Goal: Transaction & Acquisition: Purchase product/service

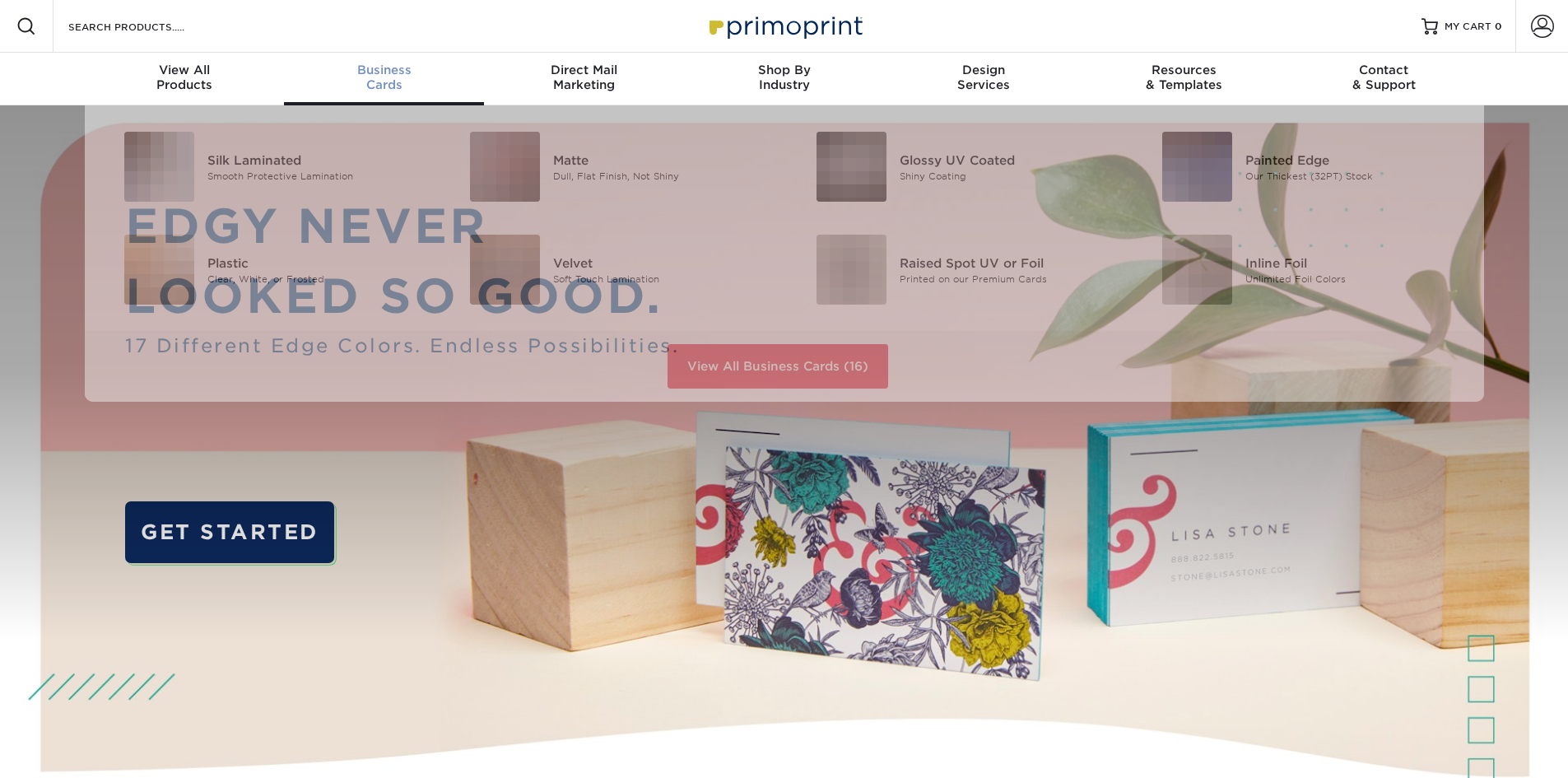
click at [384, 79] on div "Business Cards" at bounding box center [384, 77] width 200 height 30
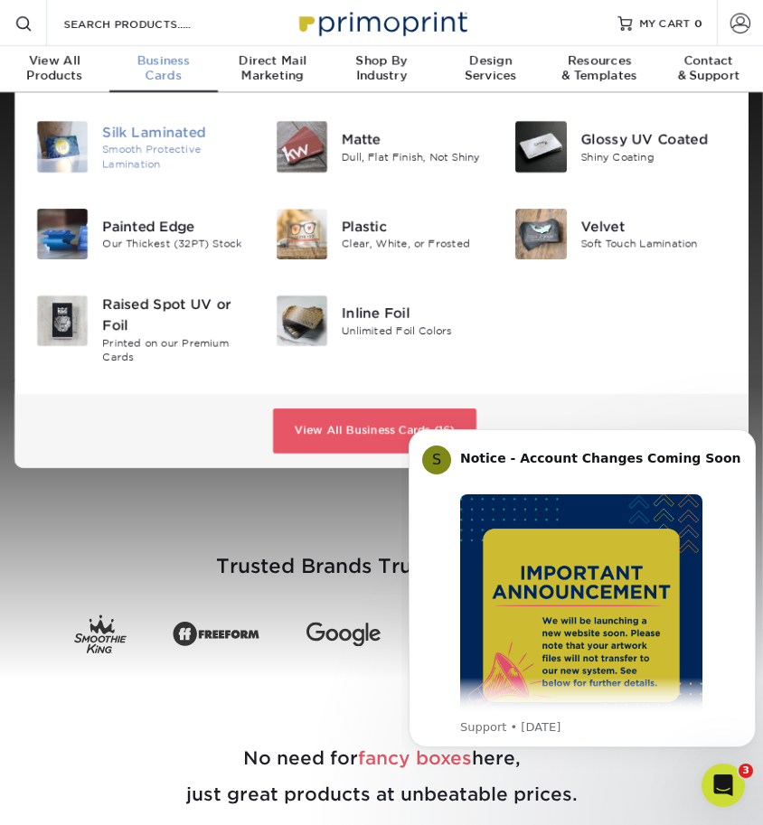
click at [124, 136] on div "Silk Laminated" at bounding box center [174, 132] width 145 height 20
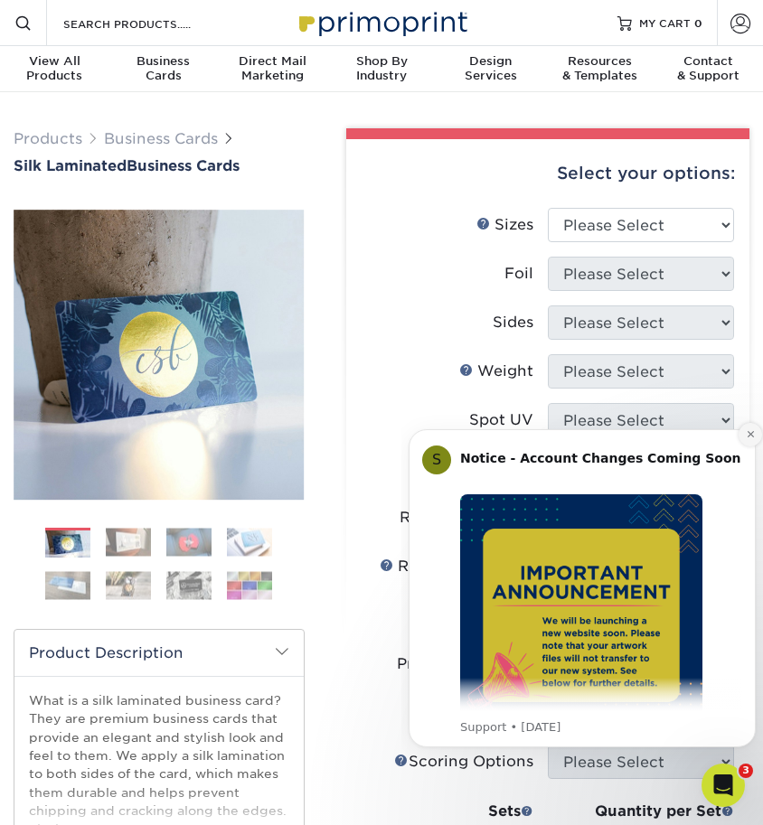
click at [749, 436] on icon "Dismiss notification" at bounding box center [751, 434] width 10 height 10
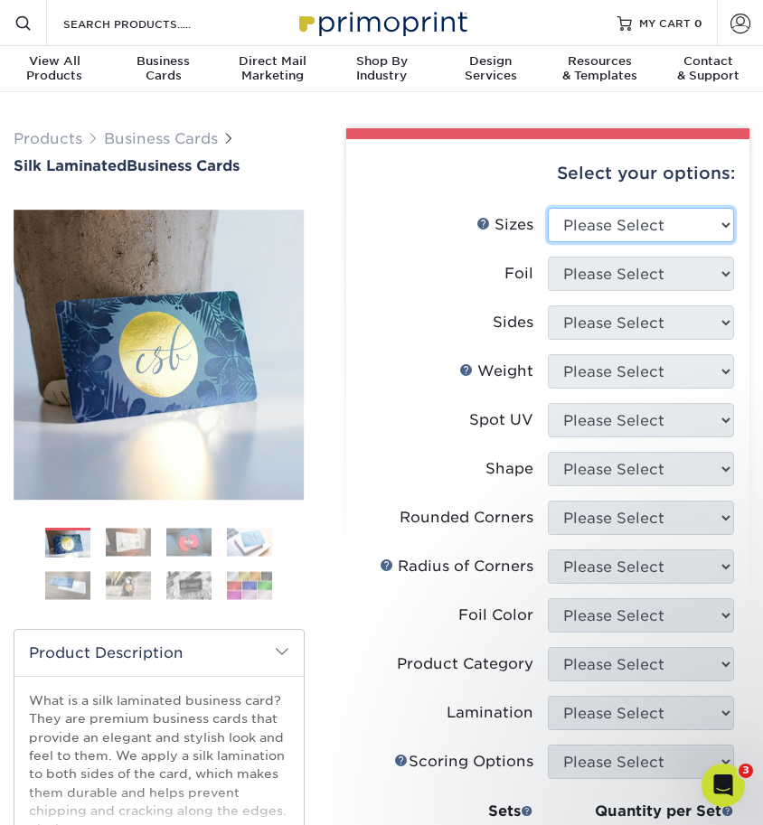
click at [682, 238] on select "Please Select 1.5" x 3.5" - Mini 1.75" x 3.5" - Mini 2" x 2" - Square 2" x 3" -…" at bounding box center [641, 225] width 186 height 34
select select "2.00x3.50"
click at [548, 208] on select "Please Select 1.5" x 3.5" - Mini 1.75" x 3.5" - Mini 2" x 2" - Square 2" x 3" -…" at bounding box center [641, 225] width 186 height 34
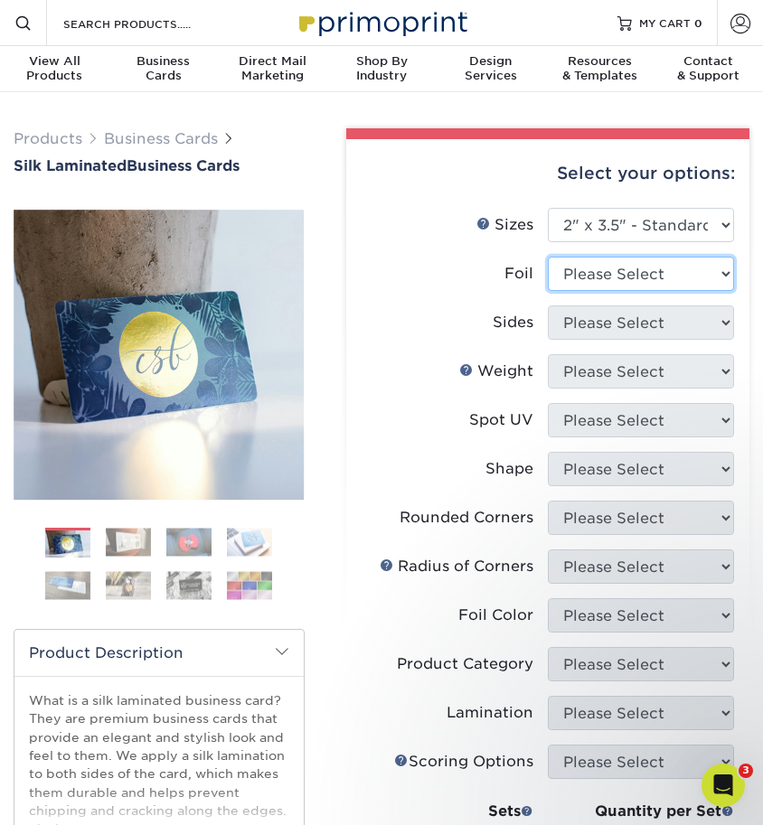
click at [687, 277] on select "Please Select Yes No" at bounding box center [641, 274] width 186 height 34
select select "0"
click at [548, 257] on select "Please Select Yes No" at bounding box center [641, 274] width 186 height 34
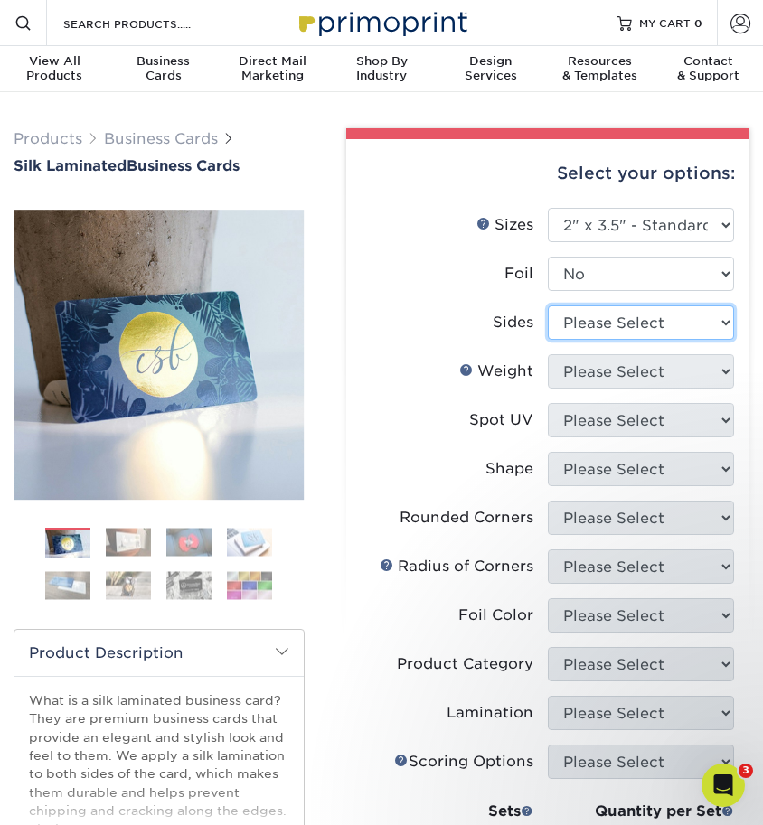
click at [683, 330] on select "Please Select Print Both Sides Print Front Only" at bounding box center [641, 322] width 186 height 34
select select "13abbda7-1d64-4f25-8bb2-c179b224825d"
click at [548, 305] on select "Please Select Print Both Sides Print Front Only" at bounding box center [641, 322] width 186 height 34
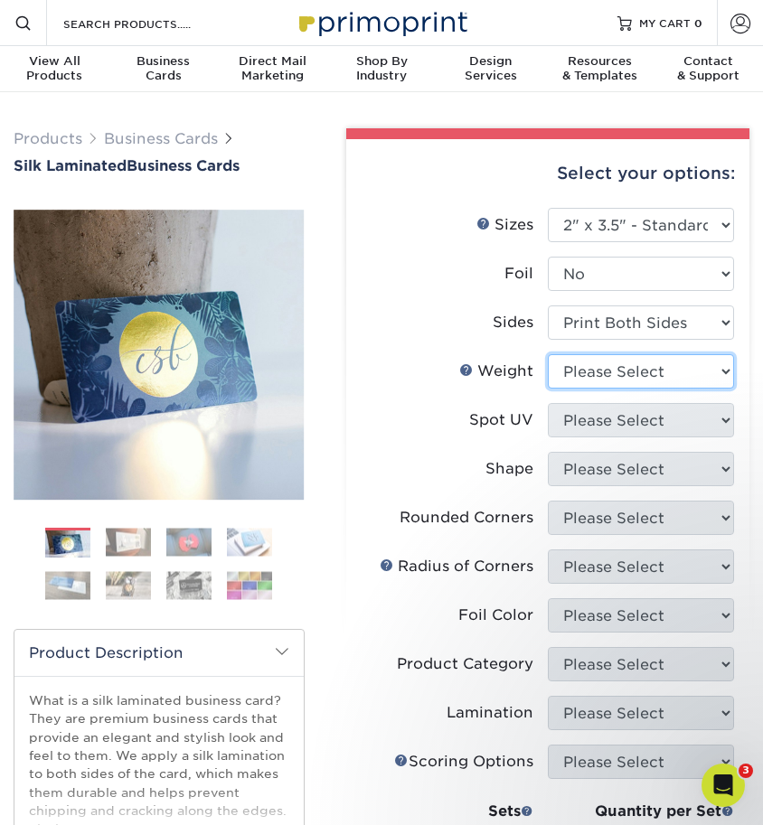
click at [681, 369] on select "Please Select 16PT" at bounding box center [641, 371] width 186 height 34
select select "16PT"
click at [548, 354] on select "Please Select 16PT" at bounding box center [641, 371] width 186 height 34
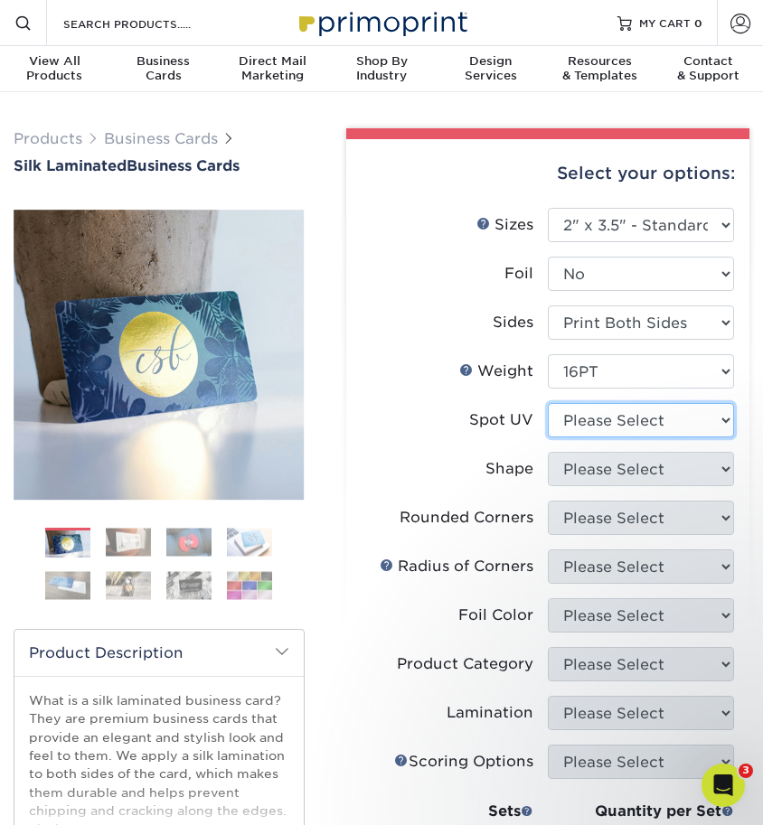
click at [678, 422] on select "Please Select No Spot UV Front and Back (Both Sides) Front Only Back Only" at bounding box center [641, 420] width 186 height 34
select select "3"
click at [548, 403] on select "Please Select No Spot UV Front and Back (Both Sides) Front Only Back Only" at bounding box center [641, 420] width 186 height 34
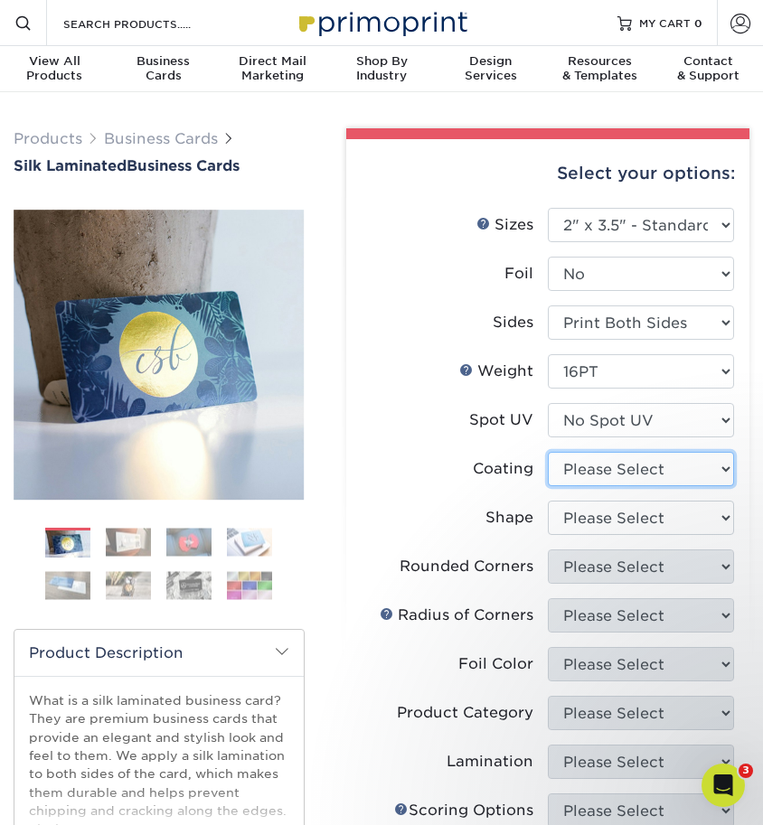
click at [680, 474] on select at bounding box center [641, 469] width 186 height 34
select select "3e7618de-abca-4bda-9f97-8b9129e913d8"
click at [548, 452] on select at bounding box center [641, 469] width 186 height 34
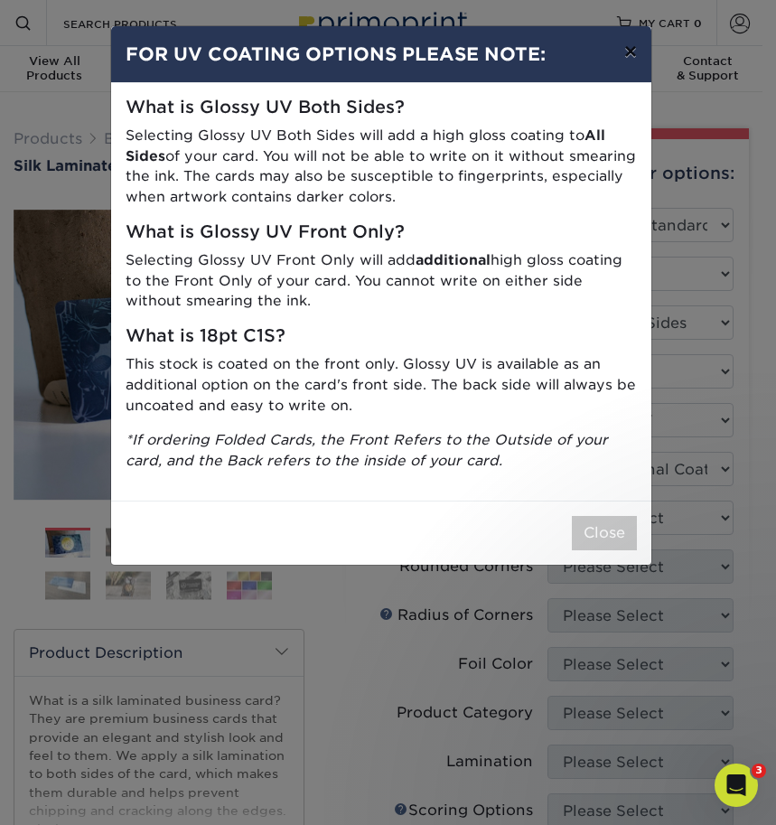
click at [635, 55] on button "×" at bounding box center [631, 51] width 42 height 51
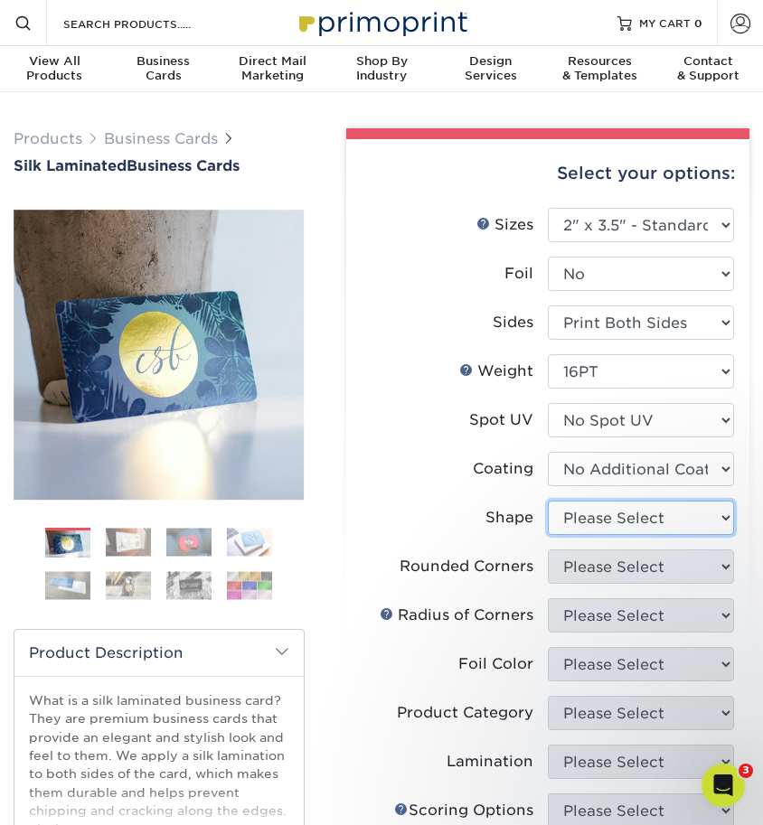
click at [634, 524] on select "Please Select Standard Oval" at bounding box center [641, 518] width 186 height 34
select select "standard"
click at [548, 501] on select "Please Select Standard Oval" at bounding box center [641, 518] width 186 height 34
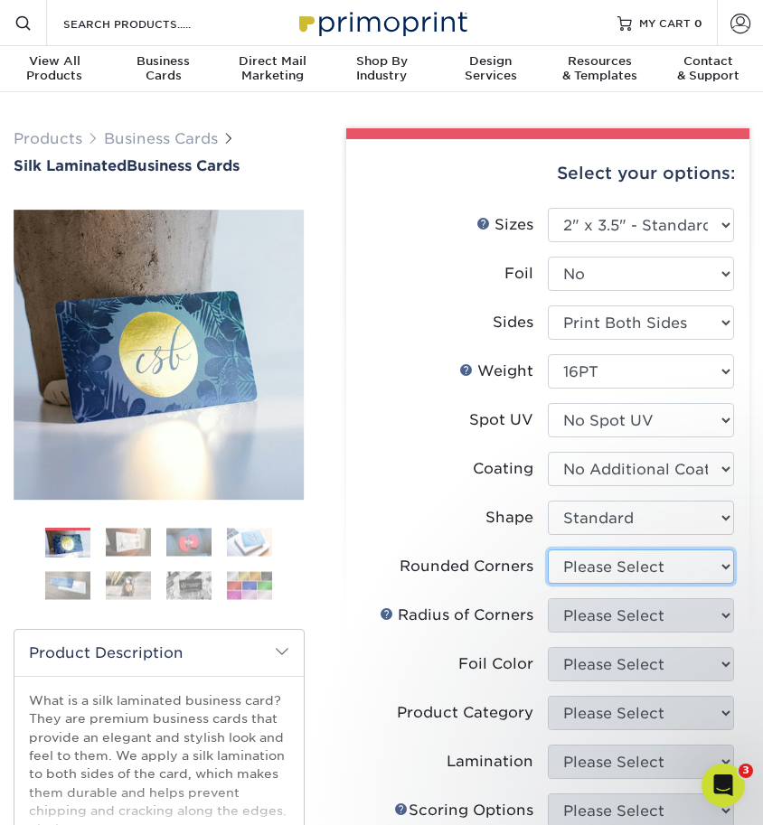
click at [647, 571] on select "Please Select Yes - Round 2 Corners Yes - Round 4 Corners No" at bounding box center [641, 566] width 186 height 34
select select "76a3b848-63b4-4449-aad1-d9e81d5a60f5"
click at [548, 549] on select "Please Select Yes - Round 2 Corners Yes - Round 4 Corners No" at bounding box center [641, 566] width 186 height 34
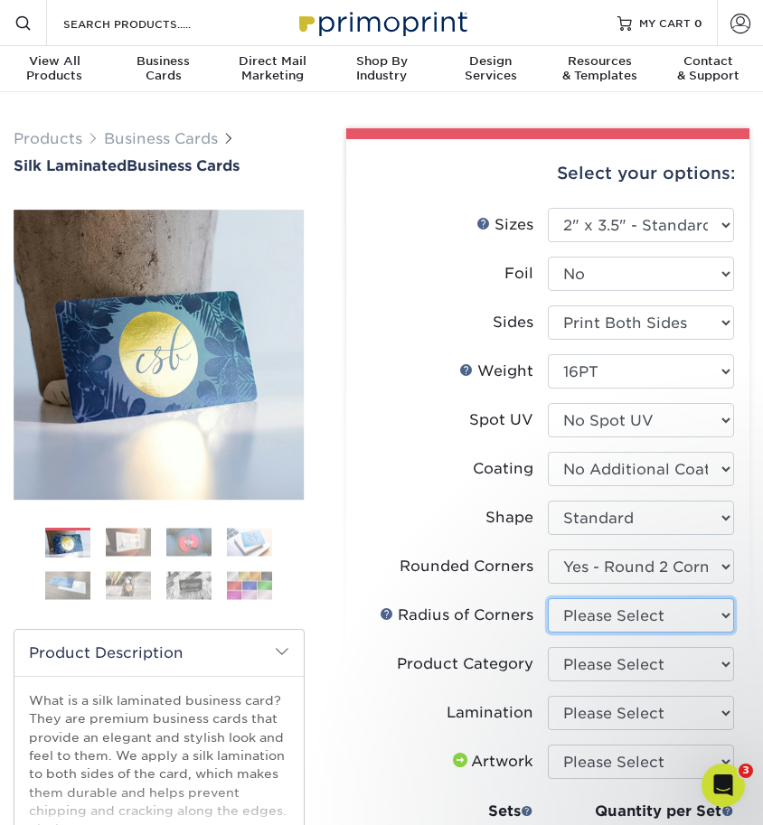
click at [637, 615] on select "Please Select Rounded 1/8" Rounded 1/4"" at bounding box center [641, 615] width 186 height 34
select select "479fbfe7-6a0c-4895-8c9a-81739b7486c9"
click at [548, 598] on select "Please Select Rounded 1/8" Rounded 1/4"" at bounding box center [641, 615] width 186 height 34
click at [657, 672] on select "Please Select Business Cards" at bounding box center [641, 664] width 186 height 34
select select "3b5148f1-0588-4f88-a218-97bcfdce65c1"
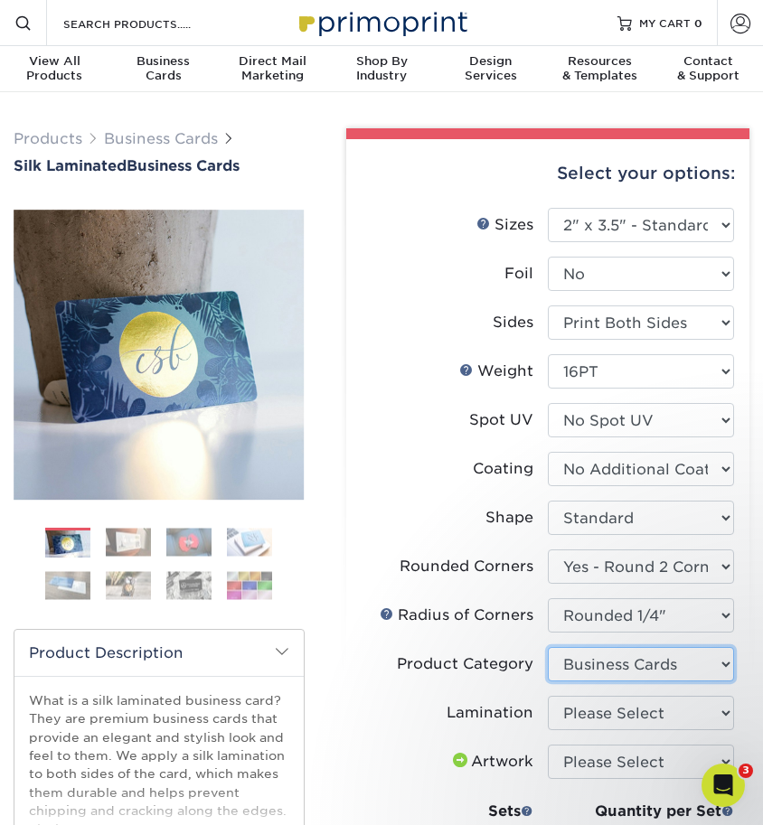
click at [548, 647] on select "Please Select Business Cards" at bounding box center [641, 664] width 186 height 34
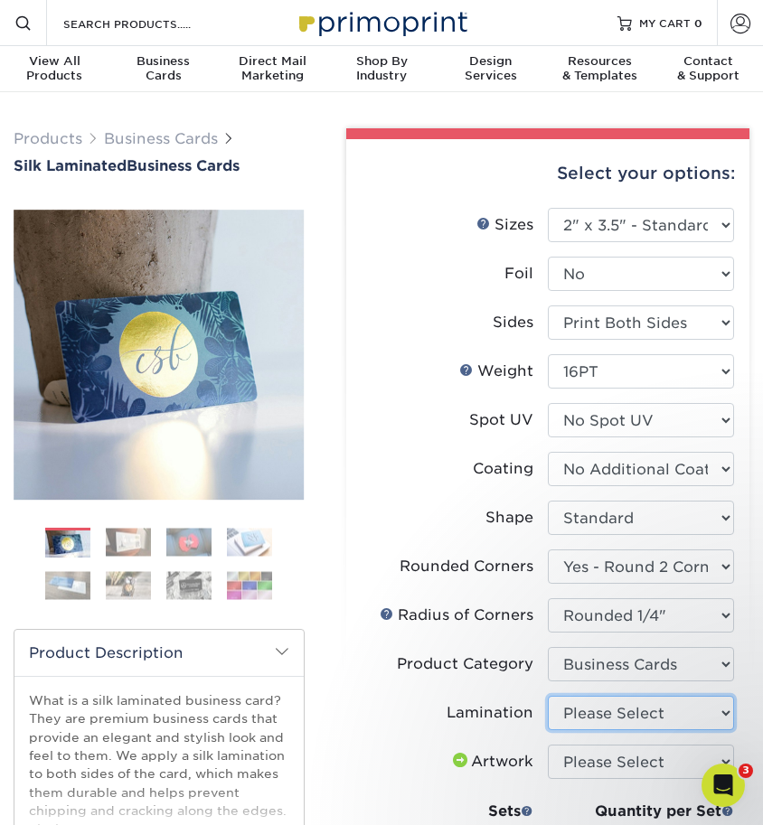
click at [658, 721] on select "Please Select Silk" at bounding box center [641, 713] width 186 height 34
select select "ccacb42f-45f7-42d3-bbd3-7c8421cf37f0"
click at [548, 696] on select "Please Select Silk" at bounding box center [641, 713] width 186 height 34
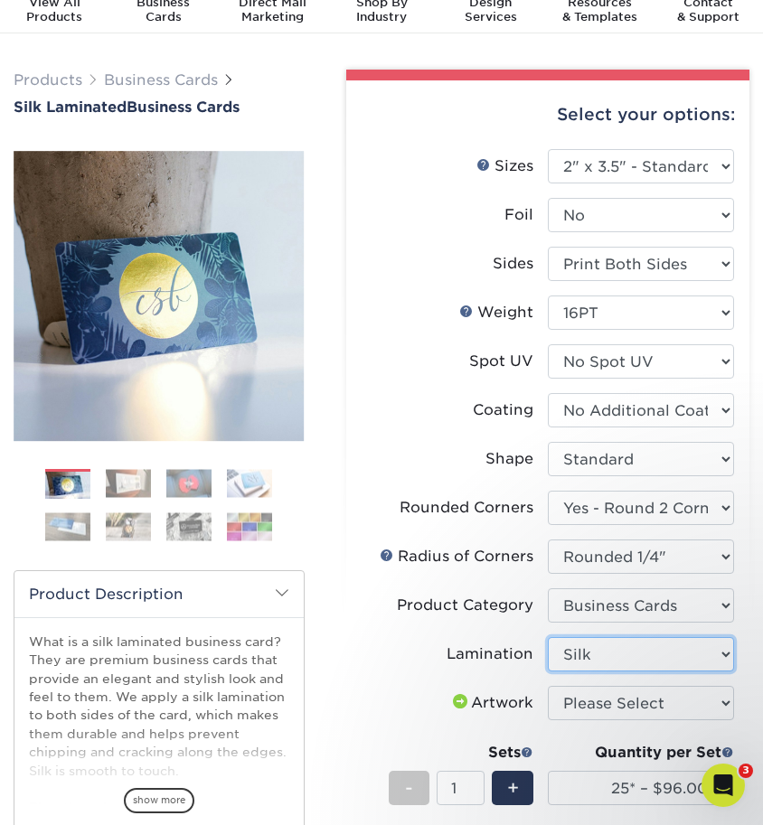
scroll to position [90, 0]
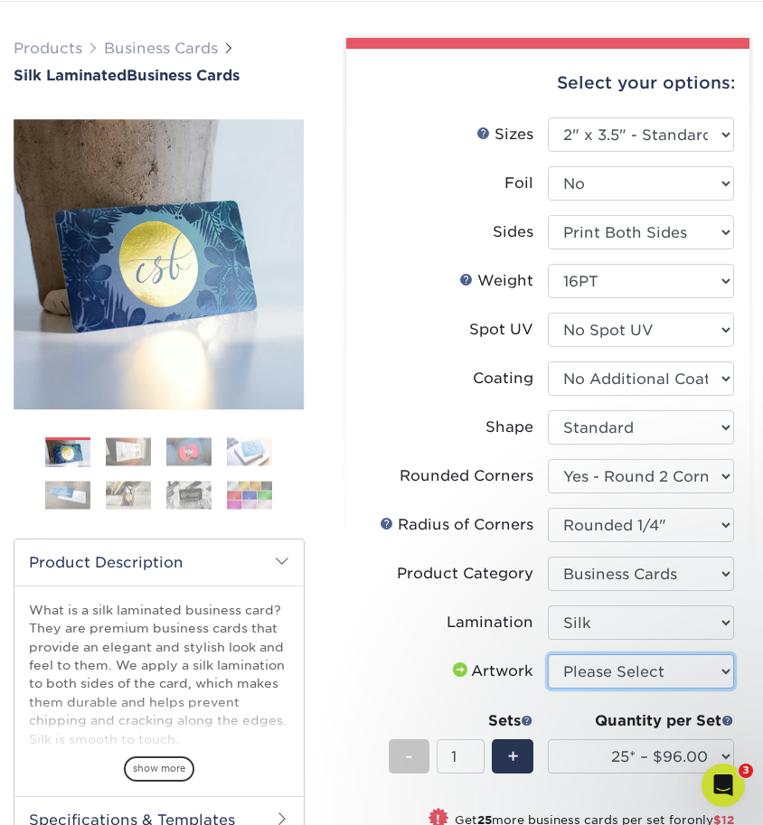
click at [640, 673] on select "Please Select I will upload files I need a design - $100" at bounding box center [641, 671] width 186 height 34
select select "upload"
click at [548, 654] on select "Please Select I will upload files I need a design - $100" at bounding box center [641, 671] width 186 height 34
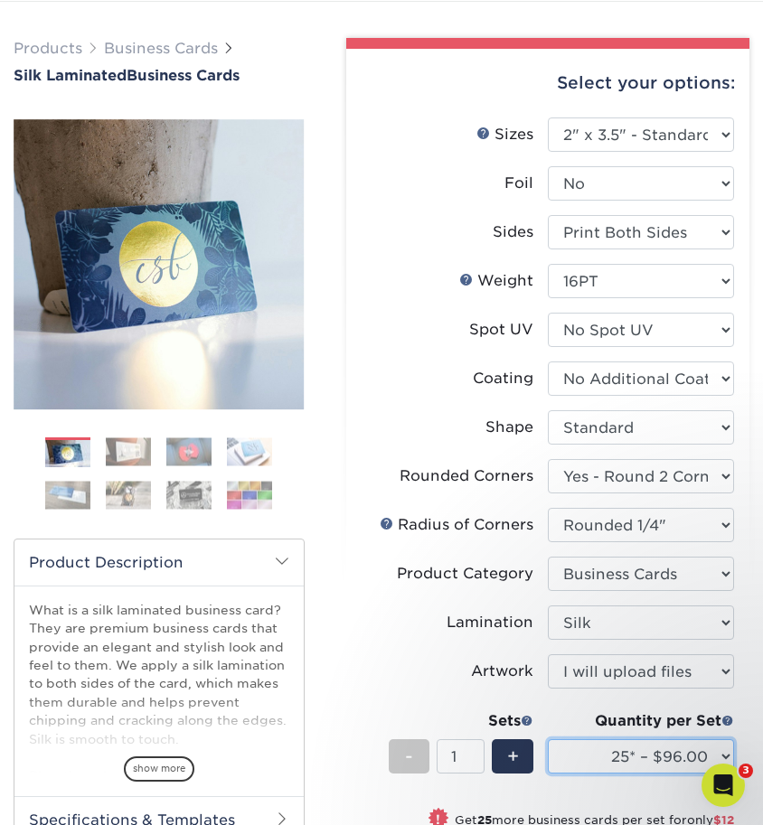
click at [643, 753] on select "25* – $96.00 50* – $108.00 75* – $120.00 100* – $128.00 250* – $136.00 500 – $1…" at bounding box center [641, 756] width 186 height 34
select select "250* – $136.00"
click at [548, 739] on select "25* – $96.00 50* – $108.00 75* – $120.00 100* – $128.00 250* – $136.00 500 – $1…" at bounding box center [641, 756] width 186 height 34
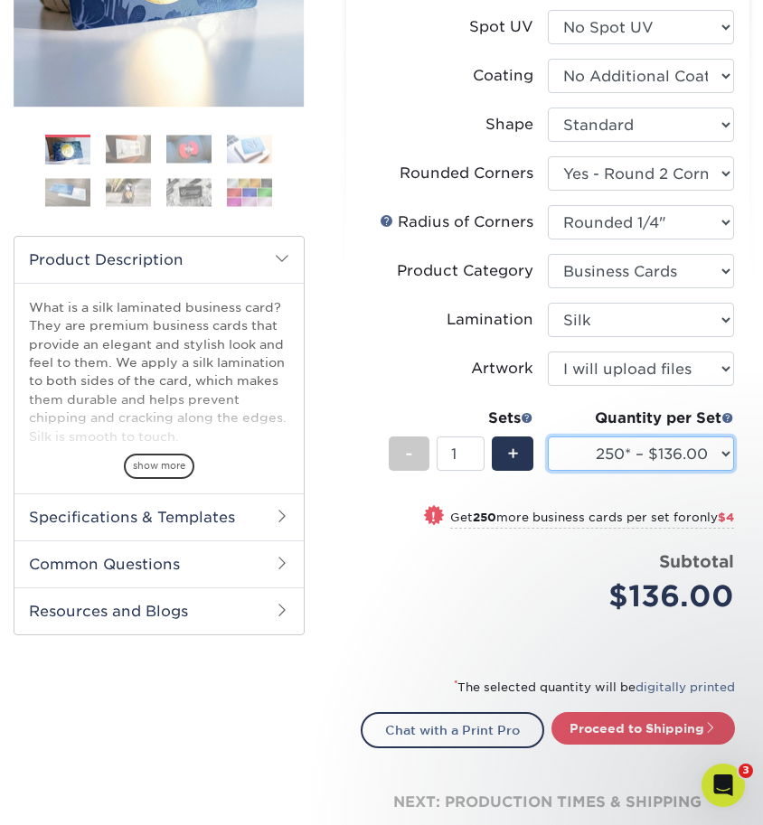
scroll to position [542, 0]
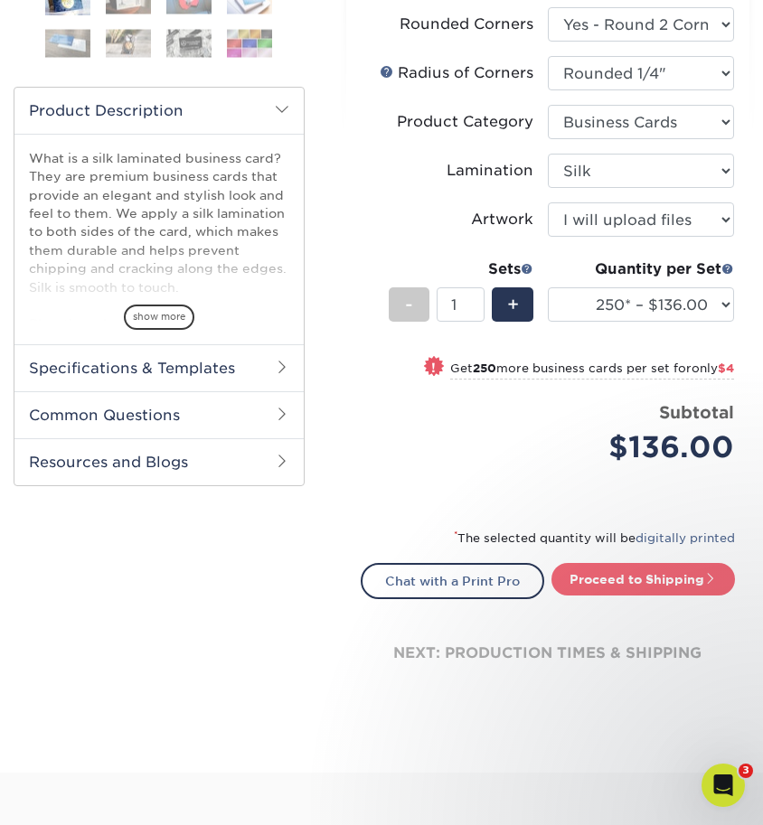
click at [641, 577] on link "Proceed to Shipping" at bounding box center [642, 579] width 183 height 33
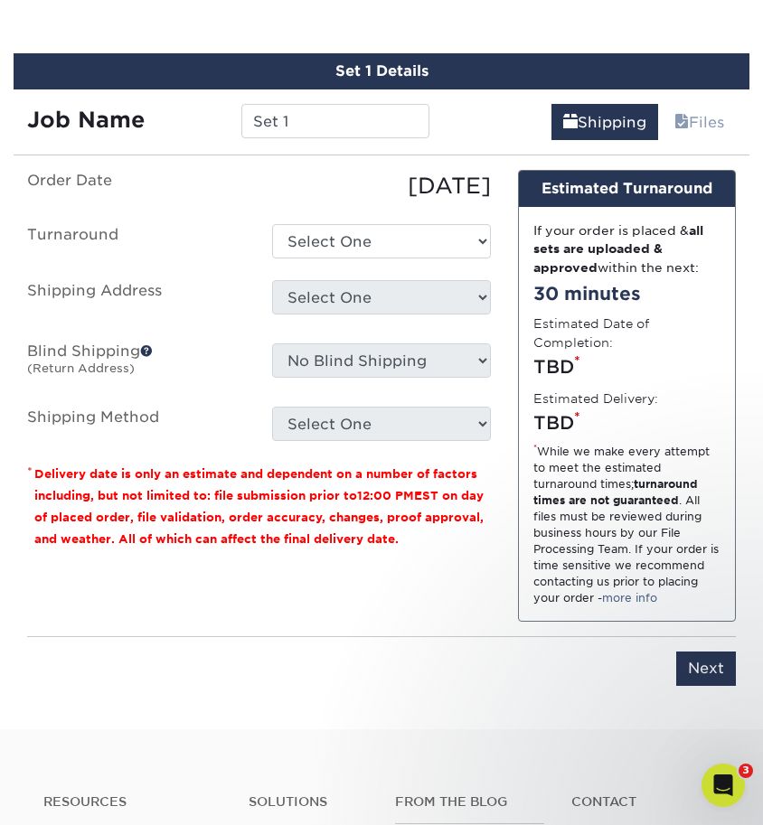
scroll to position [1154, 0]
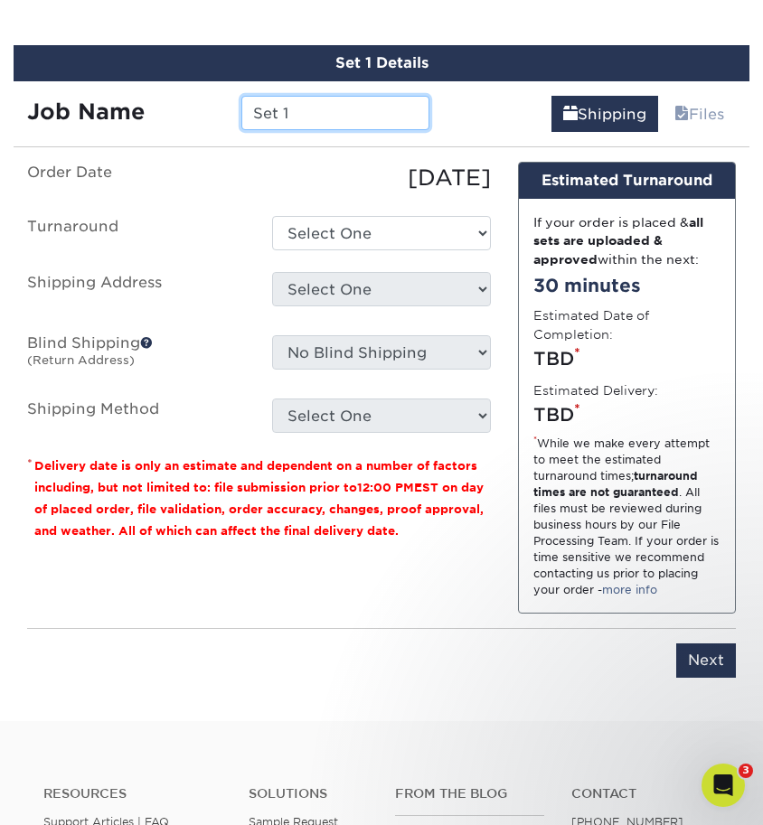
drag, startPoint x: 304, startPoint y: 114, endPoint x: 229, endPoint y: 112, distance: 75.0
click at [229, 112] on div "Set 1" at bounding box center [335, 113] width 214 height 34
type input "[PERSON_NAME] Business Cards"
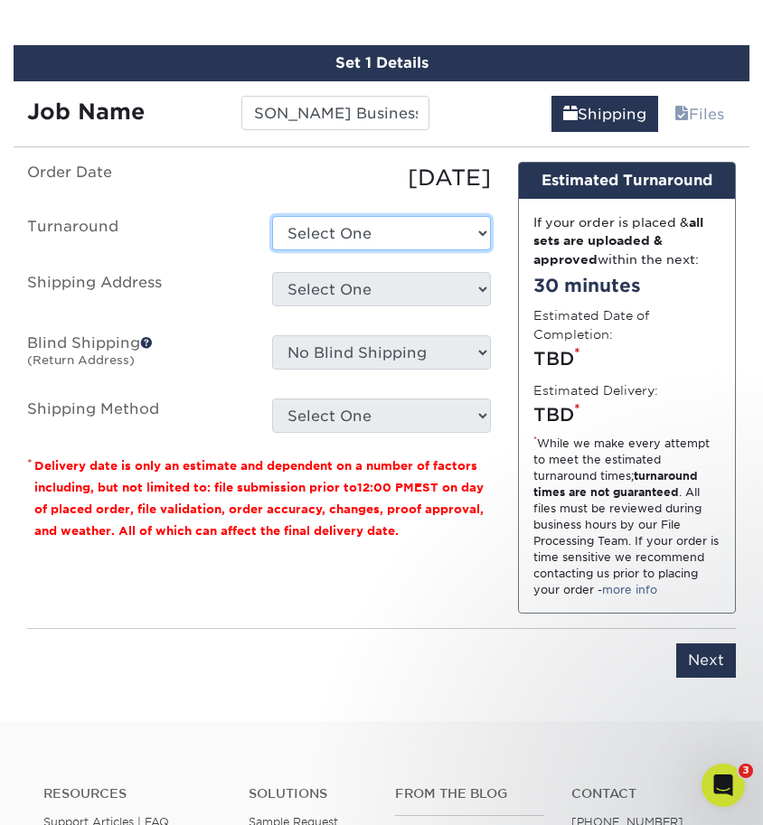
click at [366, 237] on select "Select One 2-4 Business Days 2 Day Next Business Day" at bounding box center [381, 233] width 218 height 34
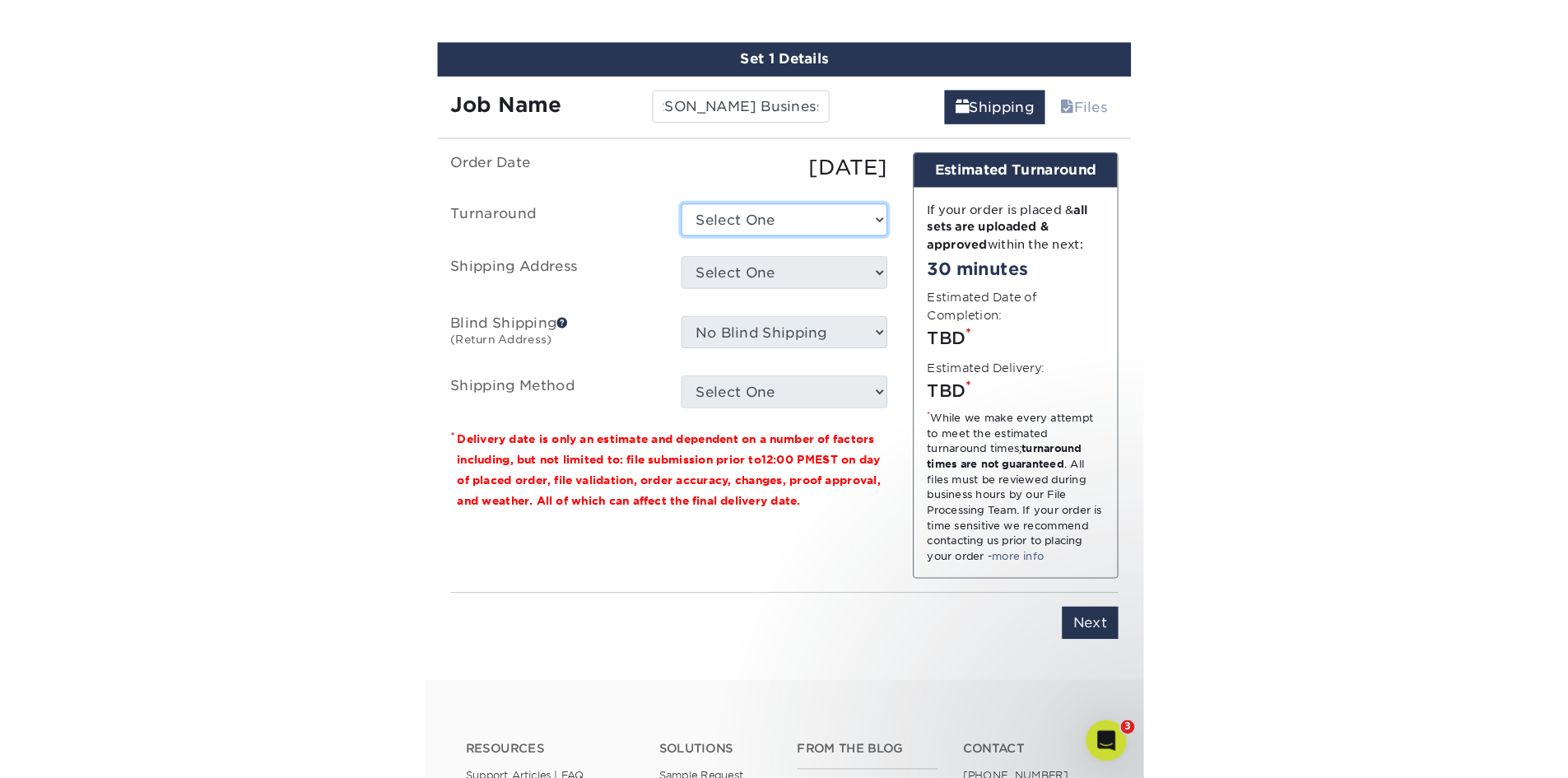
scroll to position [0, 0]
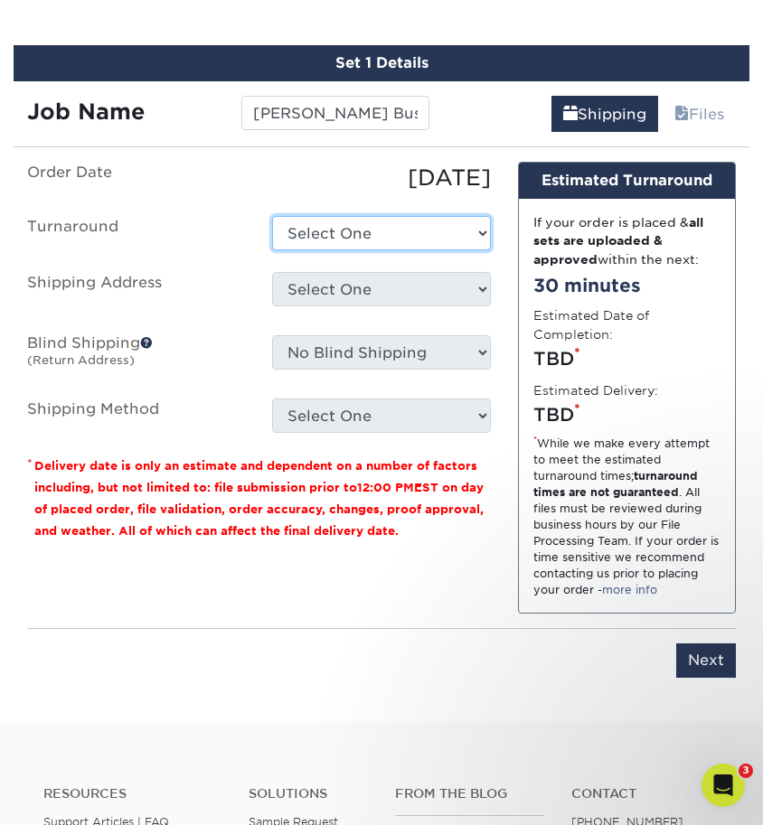
select select "81663f2d-f322-42f3-bbd4-3ac062c93cba"
click at [272, 216] on select "Select One 2-4 Business Days 2 Day Next Business Day" at bounding box center [381, 233] width 218 height 34
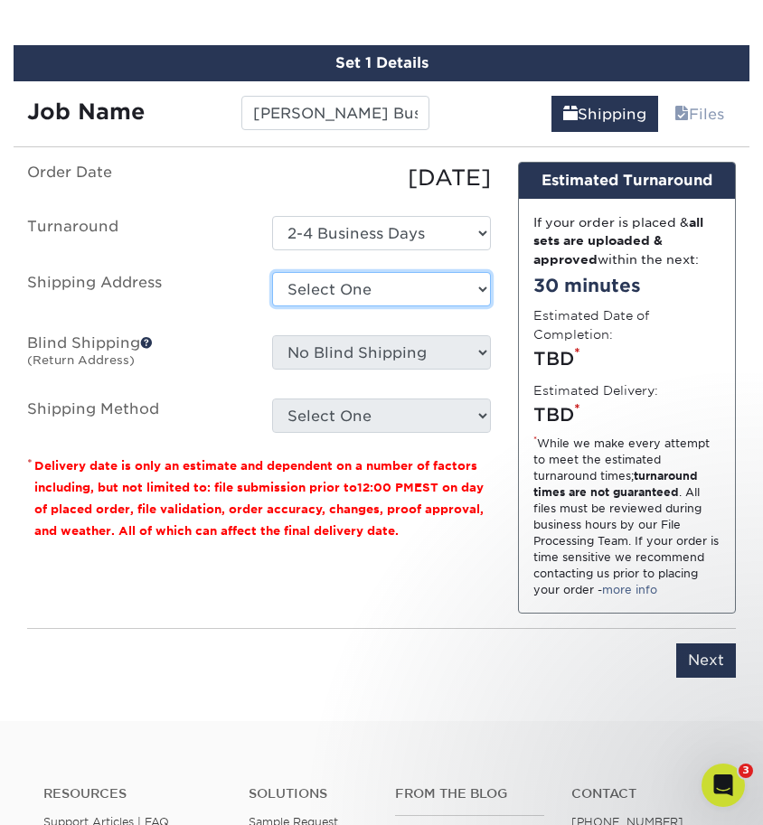
click at [359, 293] on select "Select One + Add New Address - Login" at bounding box center [381, 289] width 218 height 34
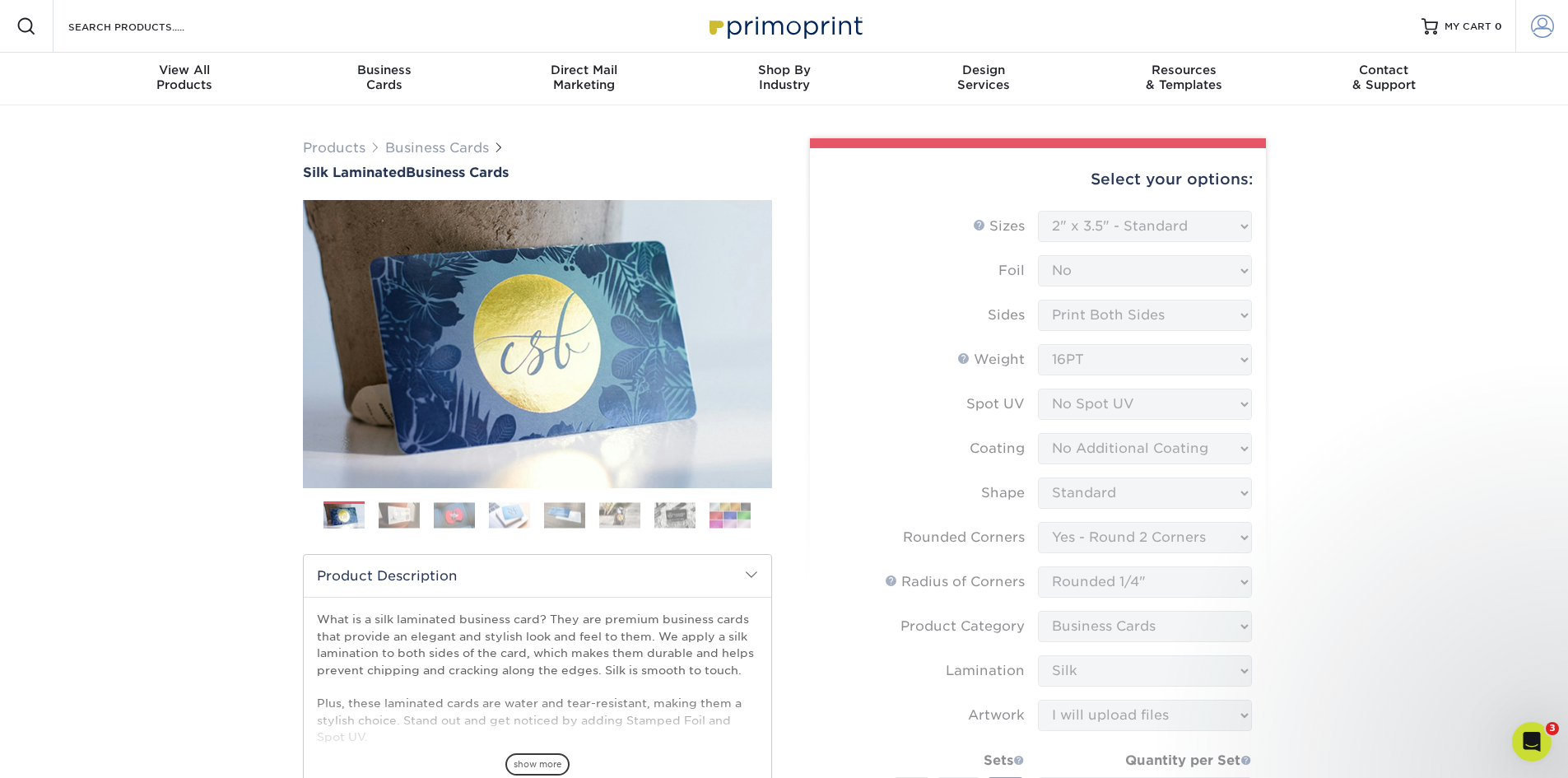
click at [694, 37] on span at bounding box center [1542, 26] width 23 height 23
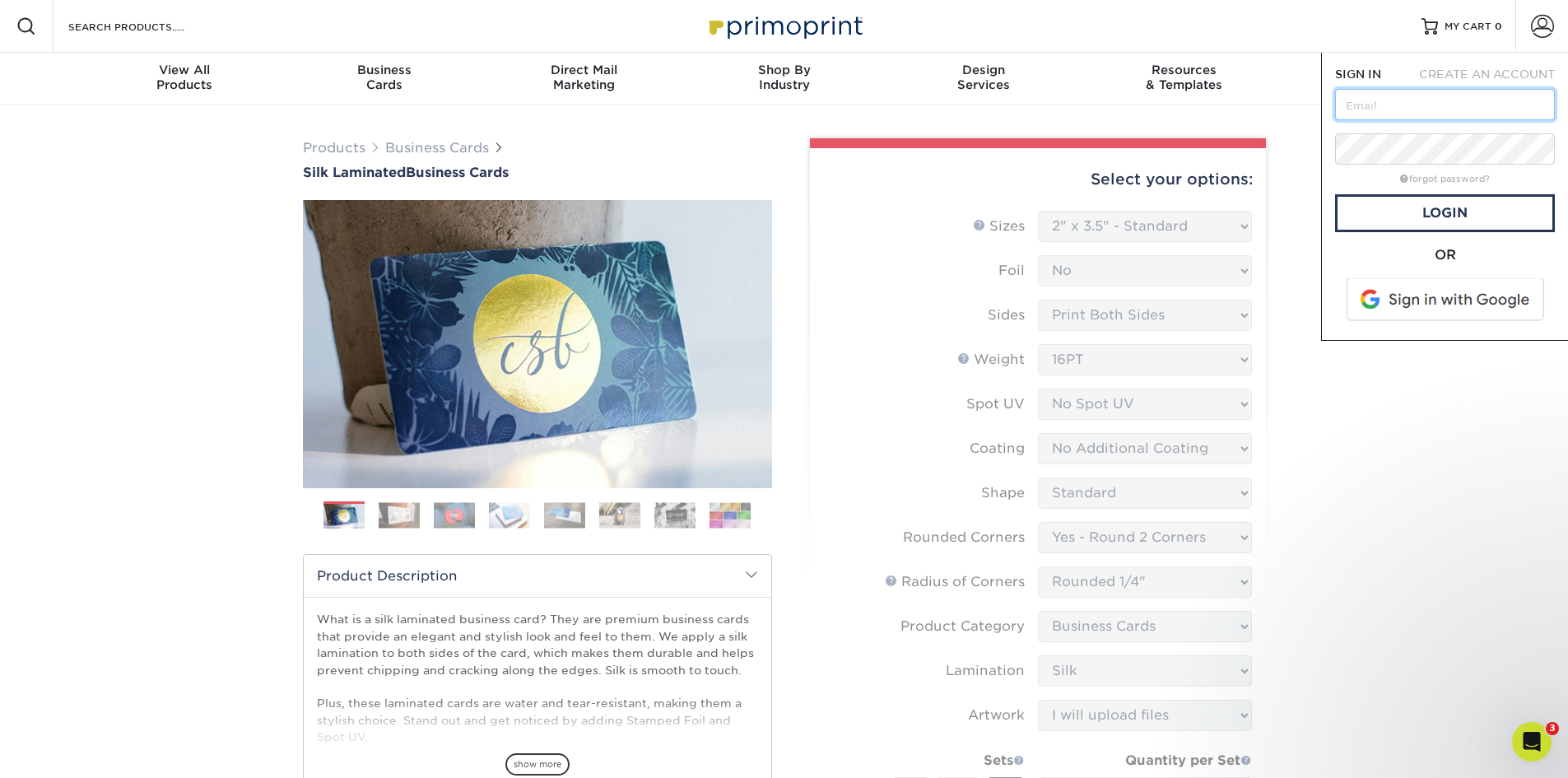
click at [694, 110] on input "text" at bounding box center [1444, 105] width 219 height 31
type input "[PERSON_NAME][EMAIL_ADDRESS][DOMAIN_NAME]"
click at [694, 210] on link "Login" at bounding box center [1444, 213] width 219 height 38
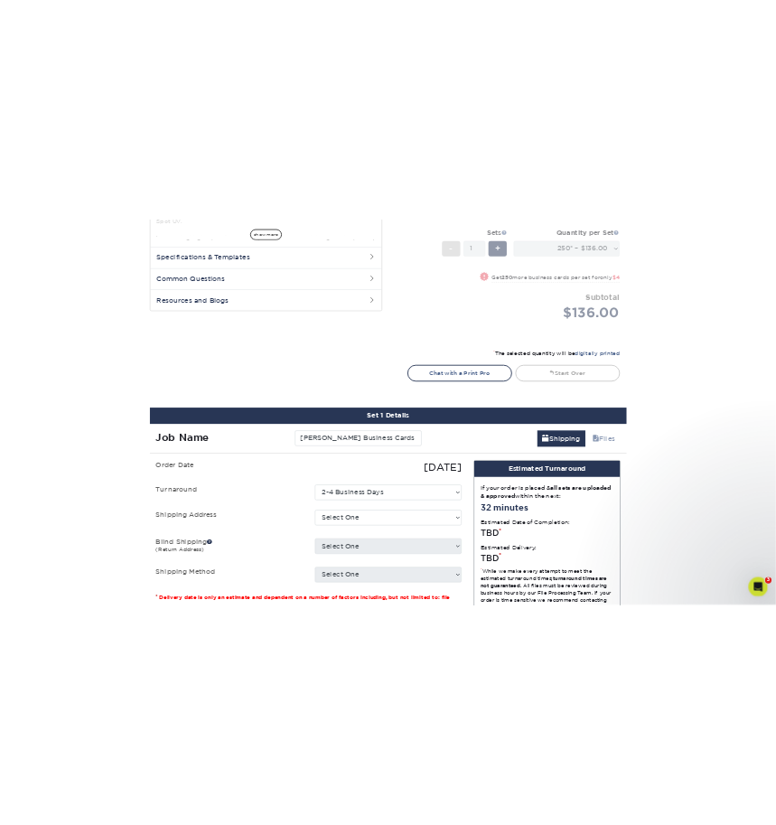
scroll to position [904, 0]
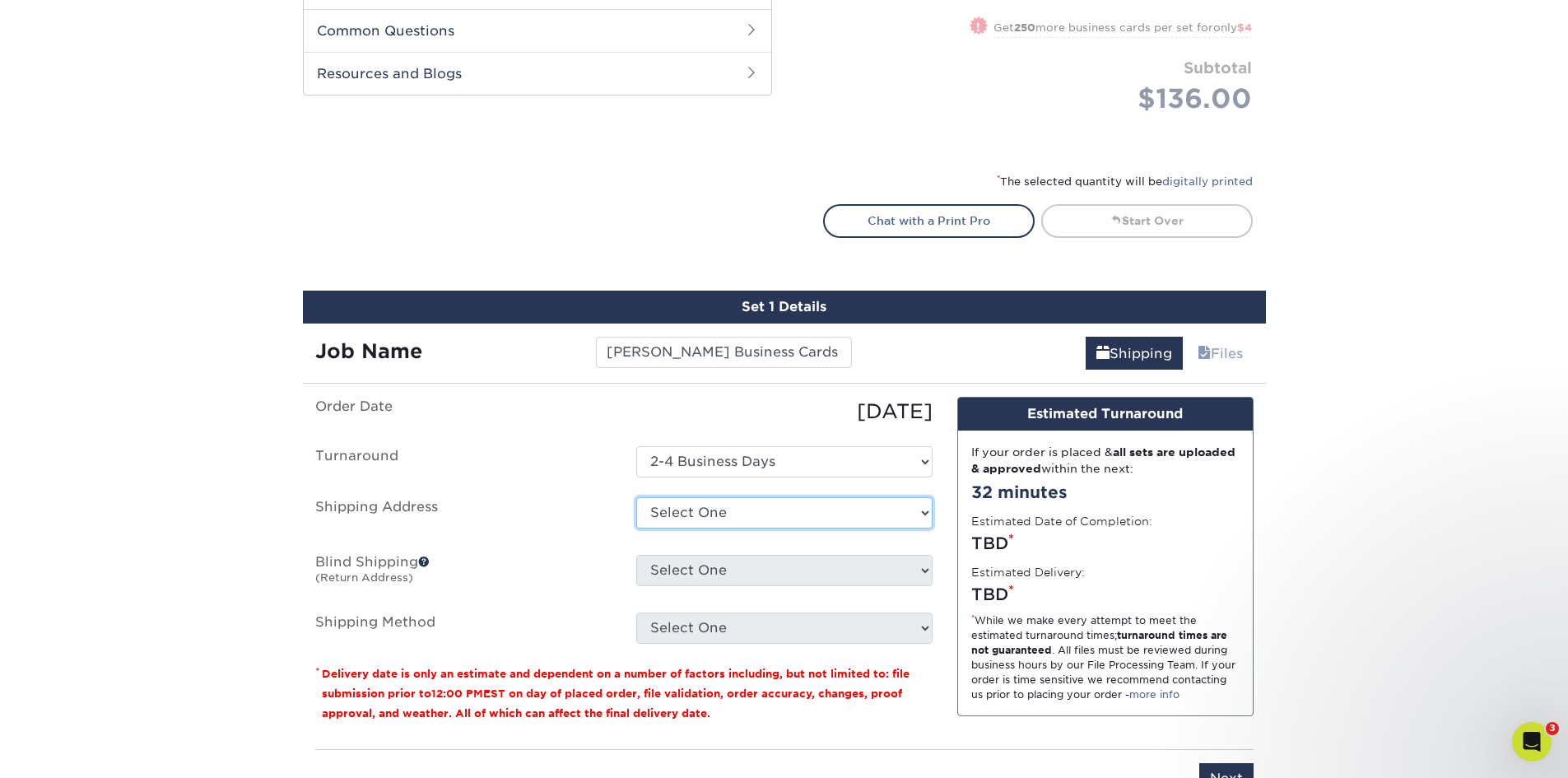
click at [694, 514] on select "Select One [STREET_ADDRESS][PERSON_NAME] [STREET_ADDRESS][PERSON_NAME] [STREET_…" at bounding box center [784, 513] width 296 height 31
select select "newaddress"
click at [636, 497] on select "Select One [STREET_ADDRESS][PERSON_NAME] [STREET_ADDRESS][PERSON_NAME] [STREET_…" at bounding box center [784, 513] width 296 height 31
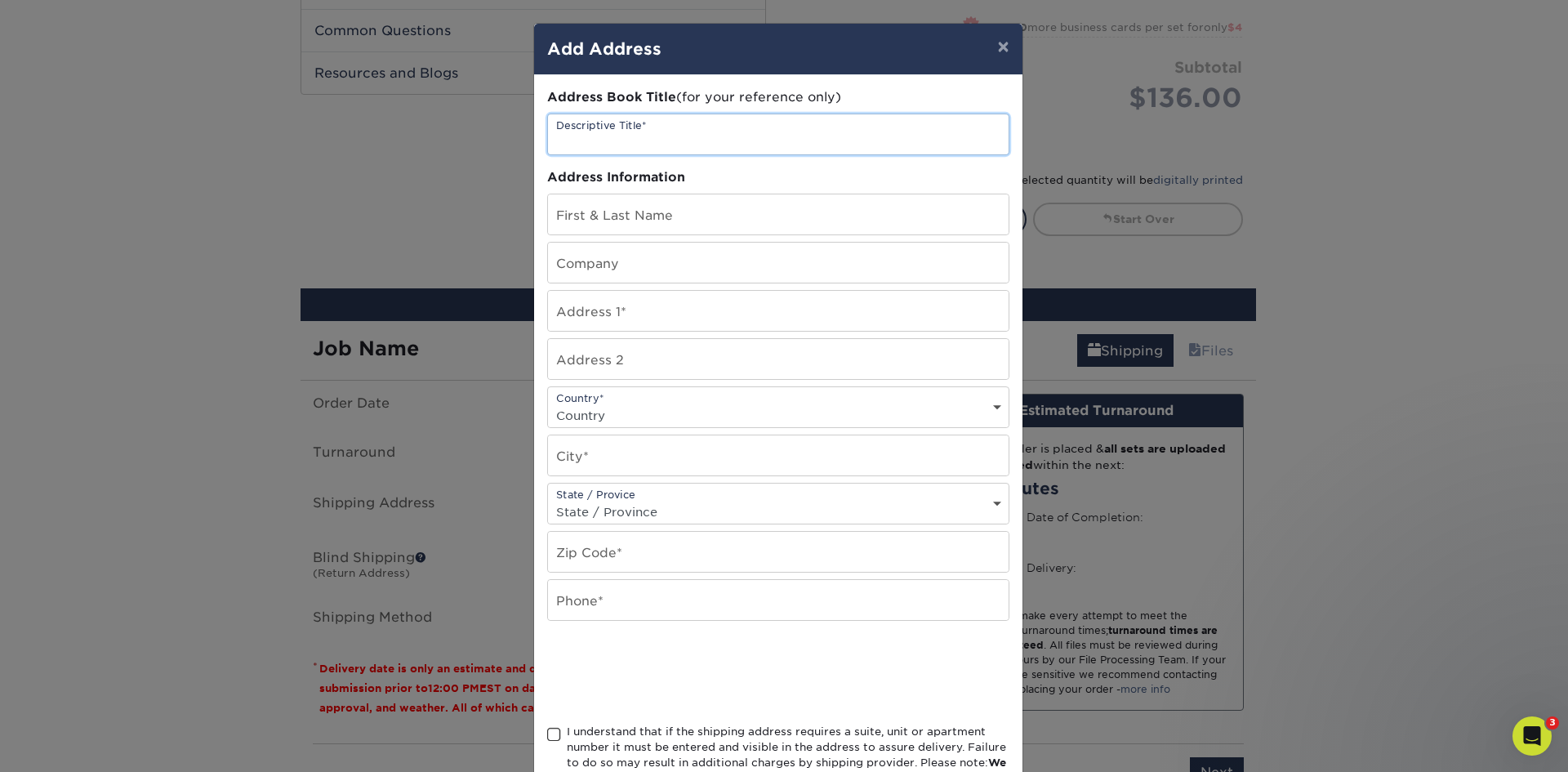
click at [613, 138] on input "text" at bounding box center [778, 135] width 461 height 40
type input "[PERSON_NAME]"
click at [610, 315] on input "text" at bounding box center [778, 311] width 461 height 40
paste input "[STREET_ADDRESS]"
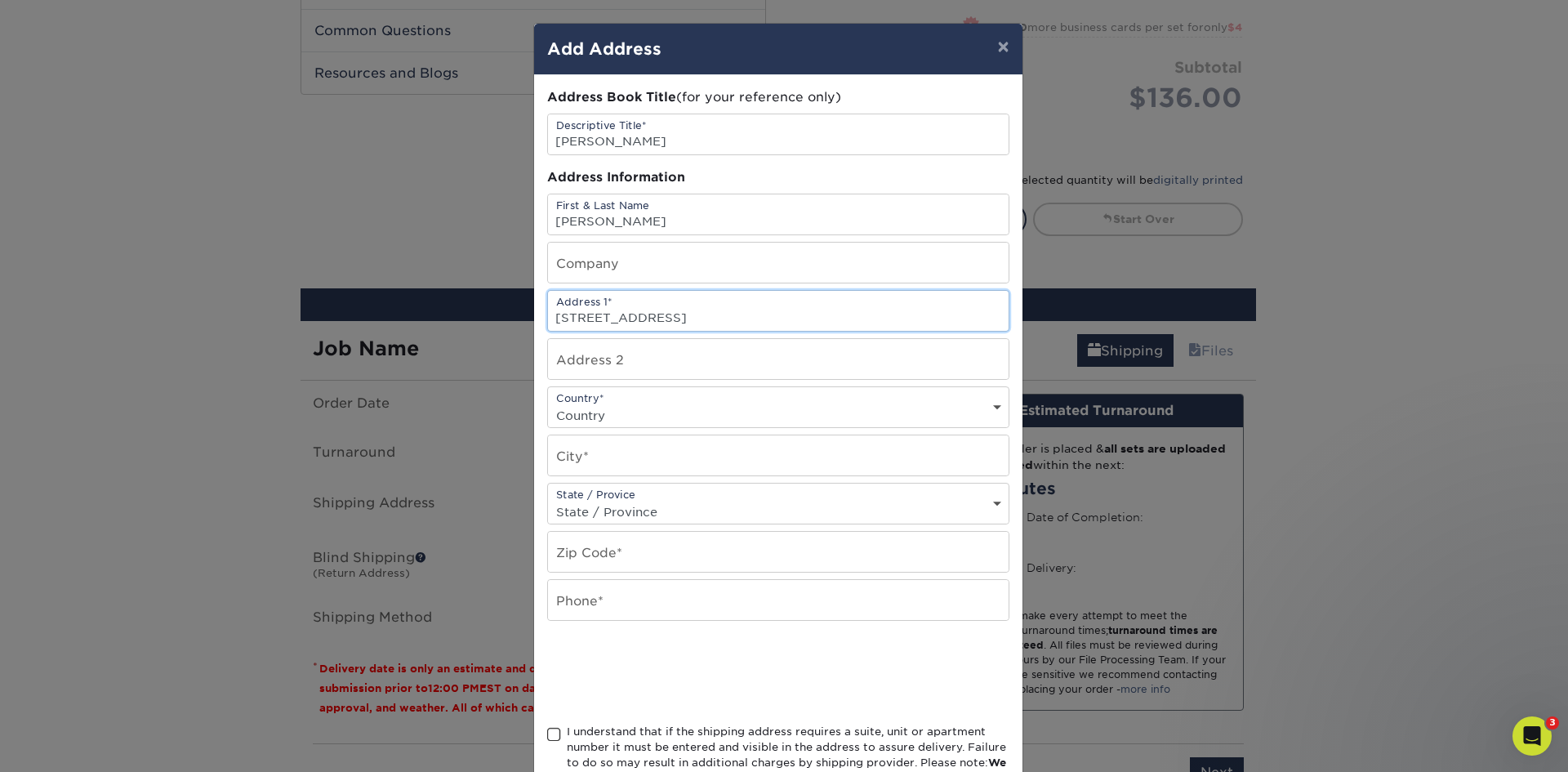
drag, startPoint x: 706, startPoint y: 316, endPoint x: 760, endPoint y: 317, distance: 54.0
click at [689, 317] on input "[STREET_ADDRESS]" at bounding box center [778, 311] width 461 height 40
type input "[STREET_ADDRESS]"
click at [615, 417] on select "Country [GEOGRAPHIC_DATA] [GEOGRAPHIC_DATA] ----------------------------- [GEOG…" at bounding box center [778, 415] width 461 height 24
select select "US"
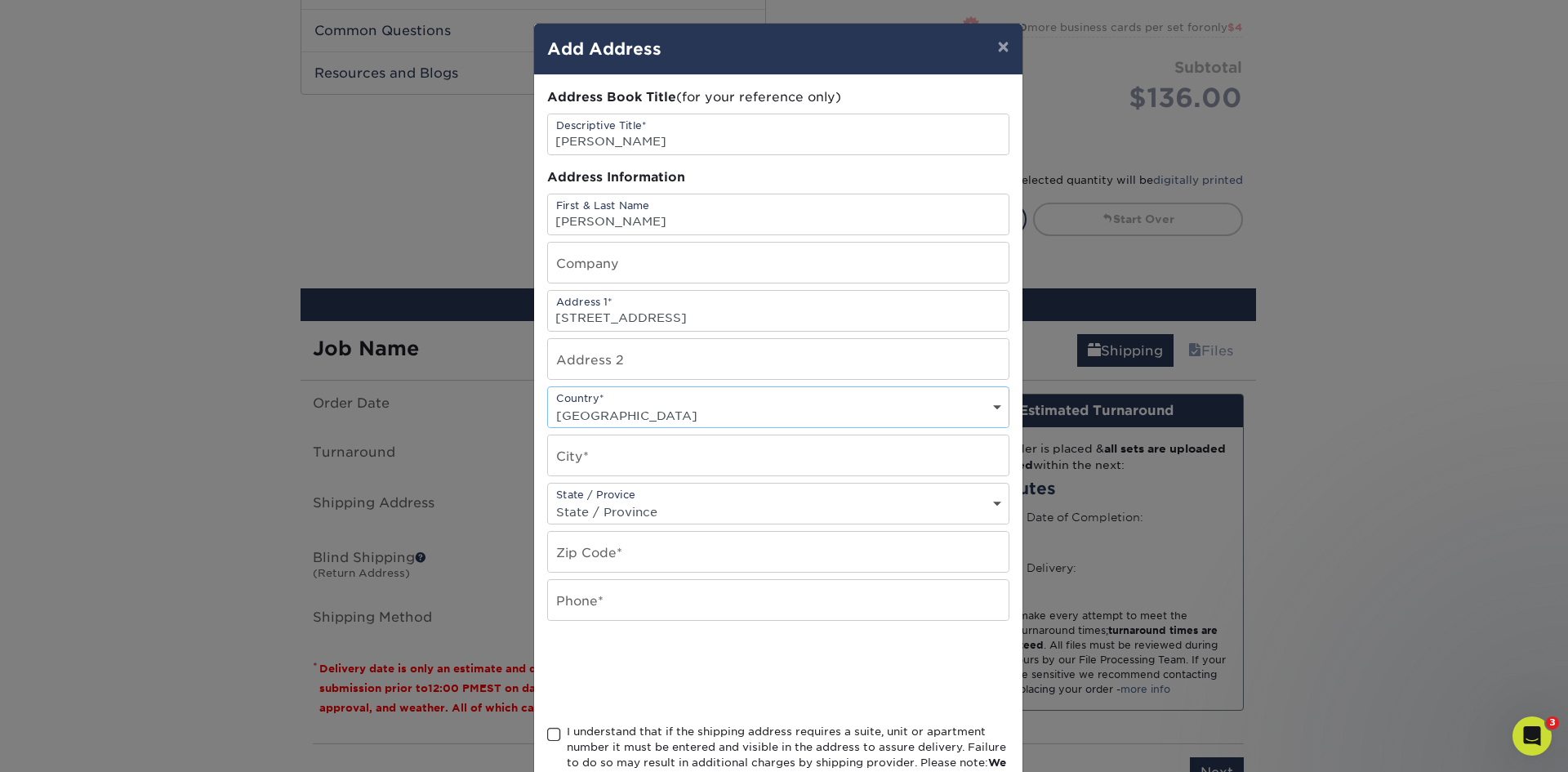
click at [548, 403] on select "Country [GEOGRAPHIC_DATA] [GEOGRAPHIC_DATA] ----------------------------- [GEOG…" at bounding box center [778, 415] width 461 height 24
click at [584, 513] on select "State / Province [US_STATE] [US_STATE] [US_STATE] [US_STATE] [US_STATE] [US_STA…" at bounding box center [778, 512] width 461 height 24
select select "PA"
click at [548, 500] on select "State / Province [US_STATE] [US_STATE] [US_STATE] [US_STATE] [US_STATE] [US_STA…" at bounding box center [778, 512] width 461 height 24
click at [577, 466] on input "text" at bounding box center [778, 456] width 461 height 40
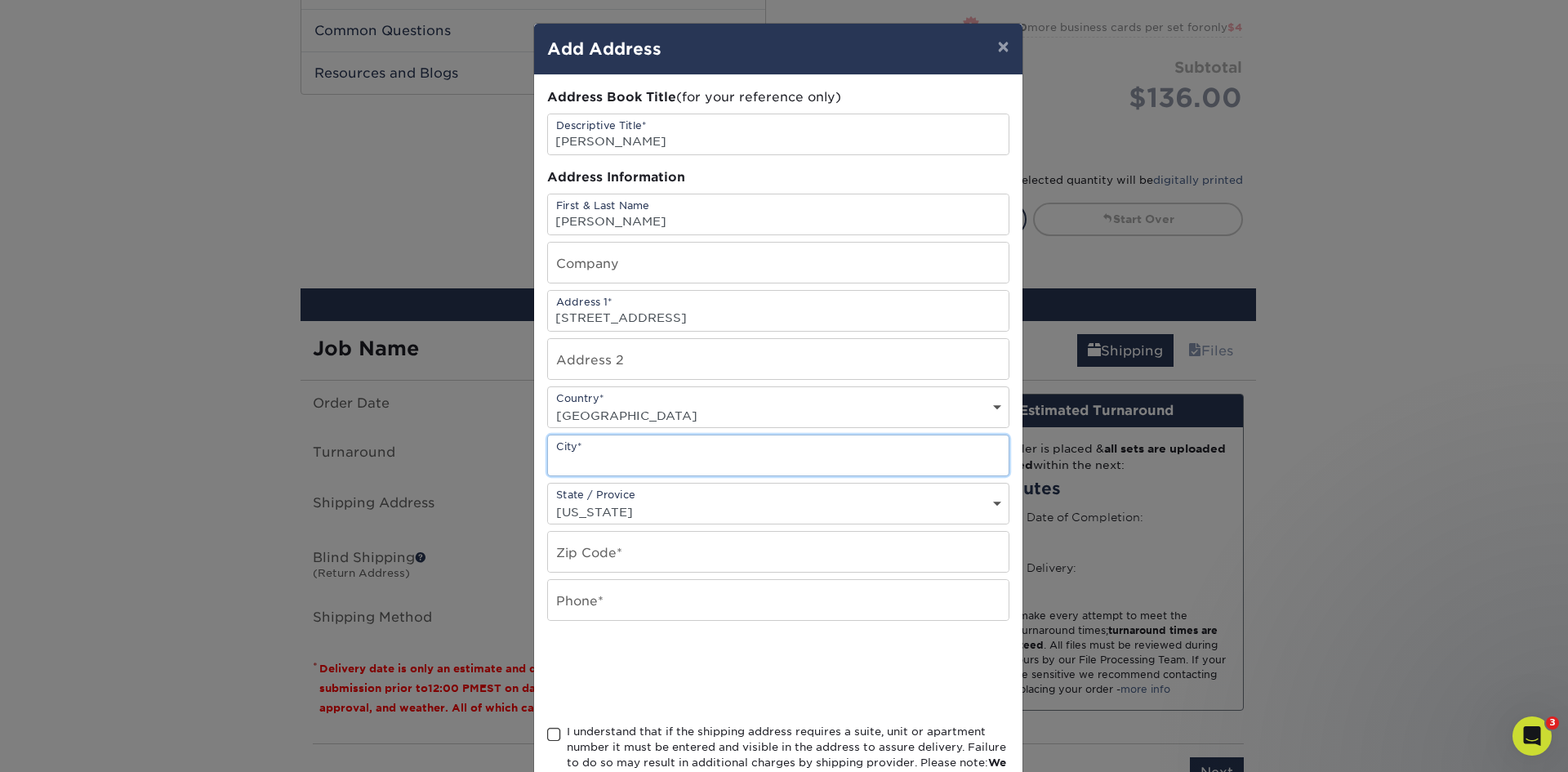
paste input "[GEOGRAPHIC_DATA]"
type input "[GEOGRAPHIC_DATA]"
drag, startPoint x: 792, startPoint y: 315, endPoint x: 836, endPoint y: 315, distance: 44.0
click at [689, 315] on input "[STREET_ADDRESS]" at bounding box center [778, 311] width 461 height 40
click at [581, 556] on input "text" at bounding box center [778, 551] width 461 height 40
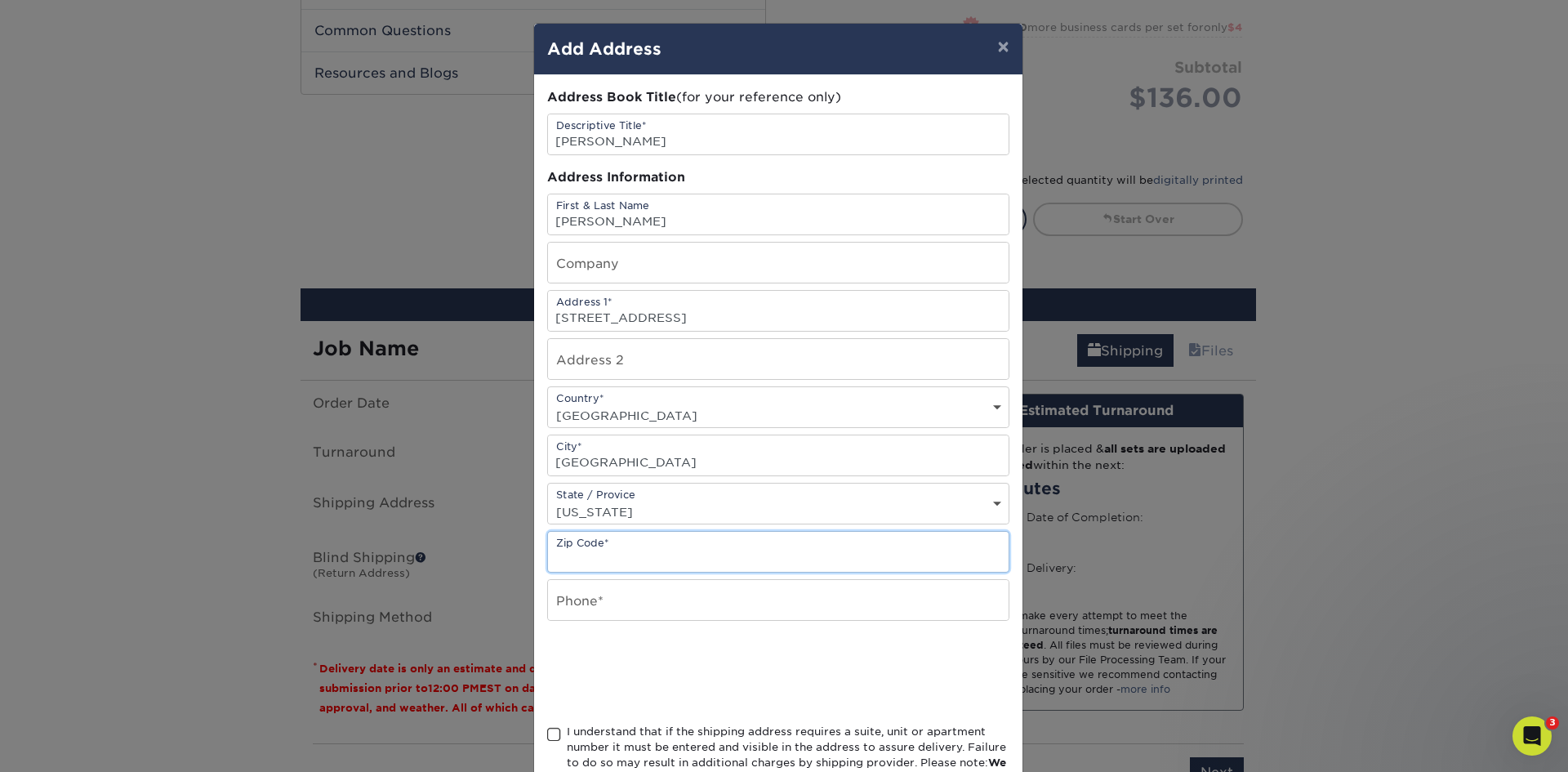
paste input "18940"
type input "18940"
click at [590, 608] on input "text" at bounding box center [778, 600] width 461 height 40
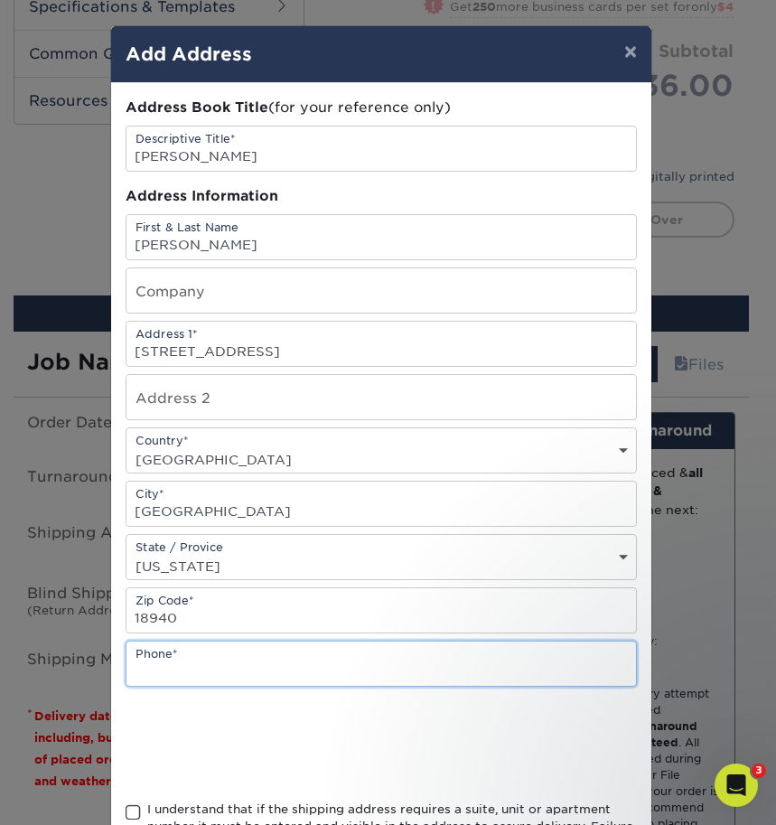
click at [177, 660] on input "text" at bounding box center [382, 664] width 510 height 44
click at [148, 670] on input "215704-4270" at bounding box center [382, 664] width 510 height 44
type input "[PHONE_NUMBER]"
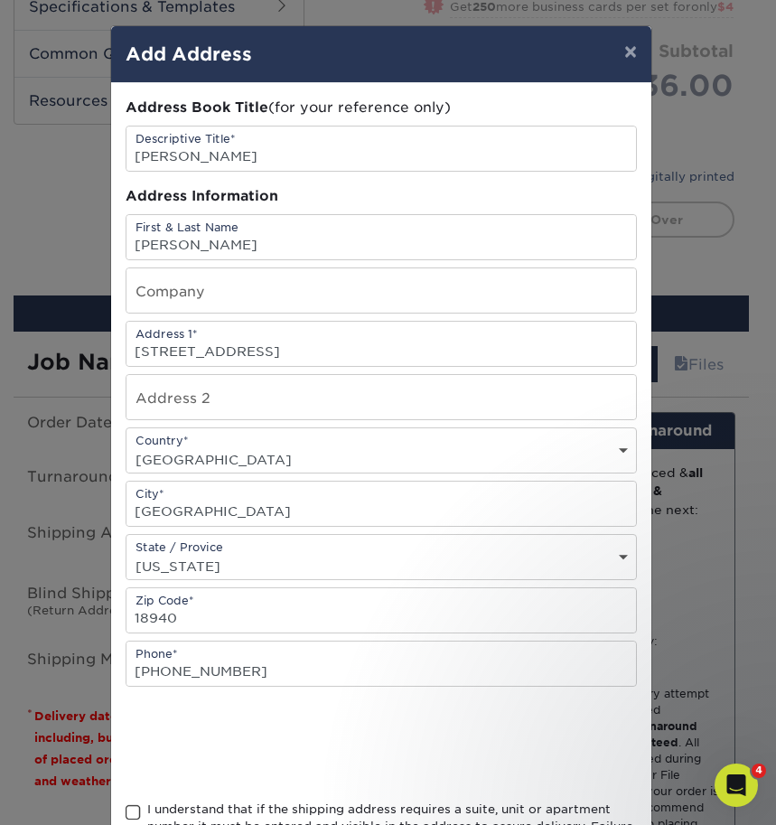
scroll to position [157, 0]
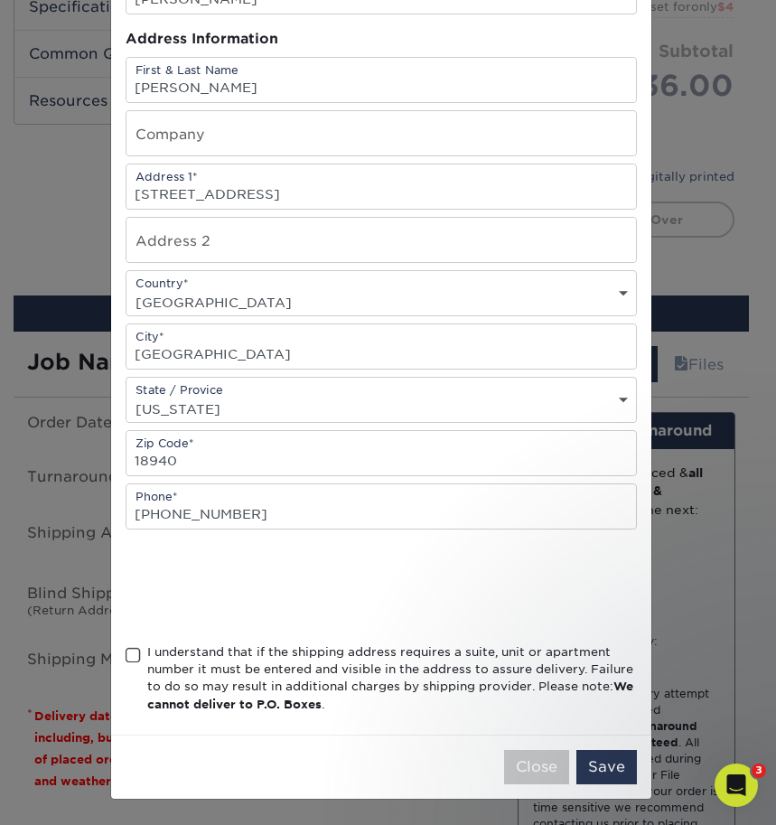
click at [130, 655] on span at bounding box center [133, 655] width 15 height 17
click at [0, 0] on input "I understand that if the shipping address requires a suite, unit or apartment n…" at bounding box center [0, 0] width 0 height 0
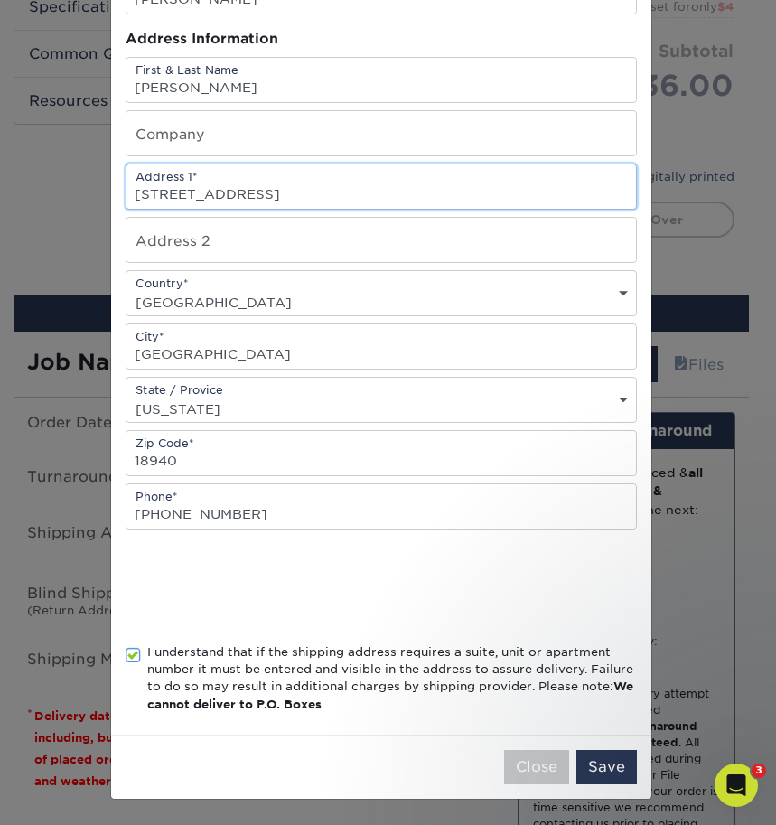
drag, startPoint x: 302, startPoint y: 196, endPoint x: 437, endPoint y: 198, distance: 135.6
click at [437, 198] on input "[STREET_ADDRESS]" at bounding box center [382, 186] width 510 height 44
type input "[STREET_ADDRESS]"
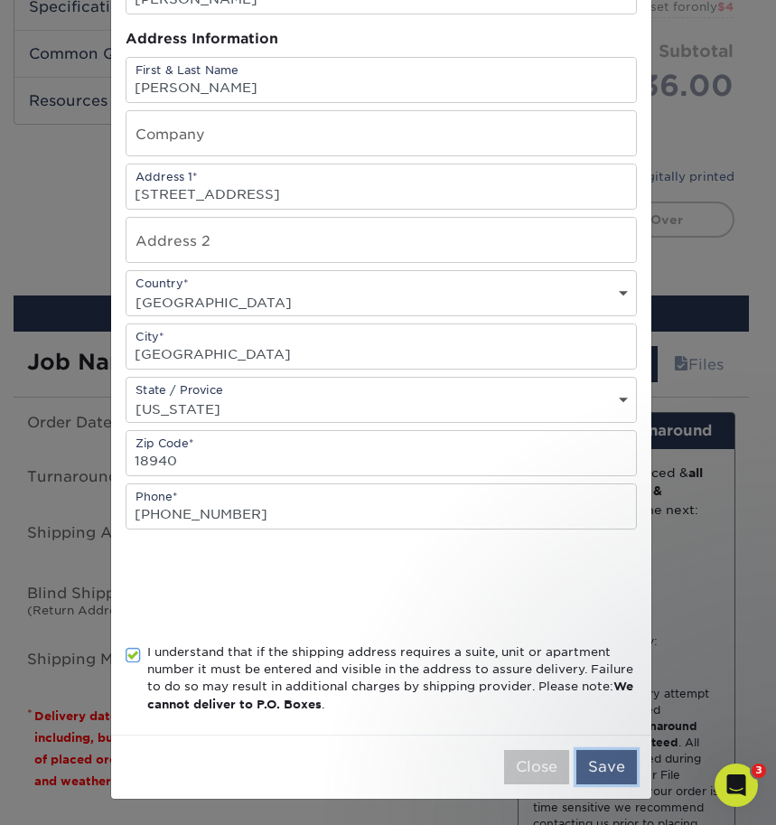
click at [592, 777] on button "Save" at bounding box center [607, 767] width 61 height 34
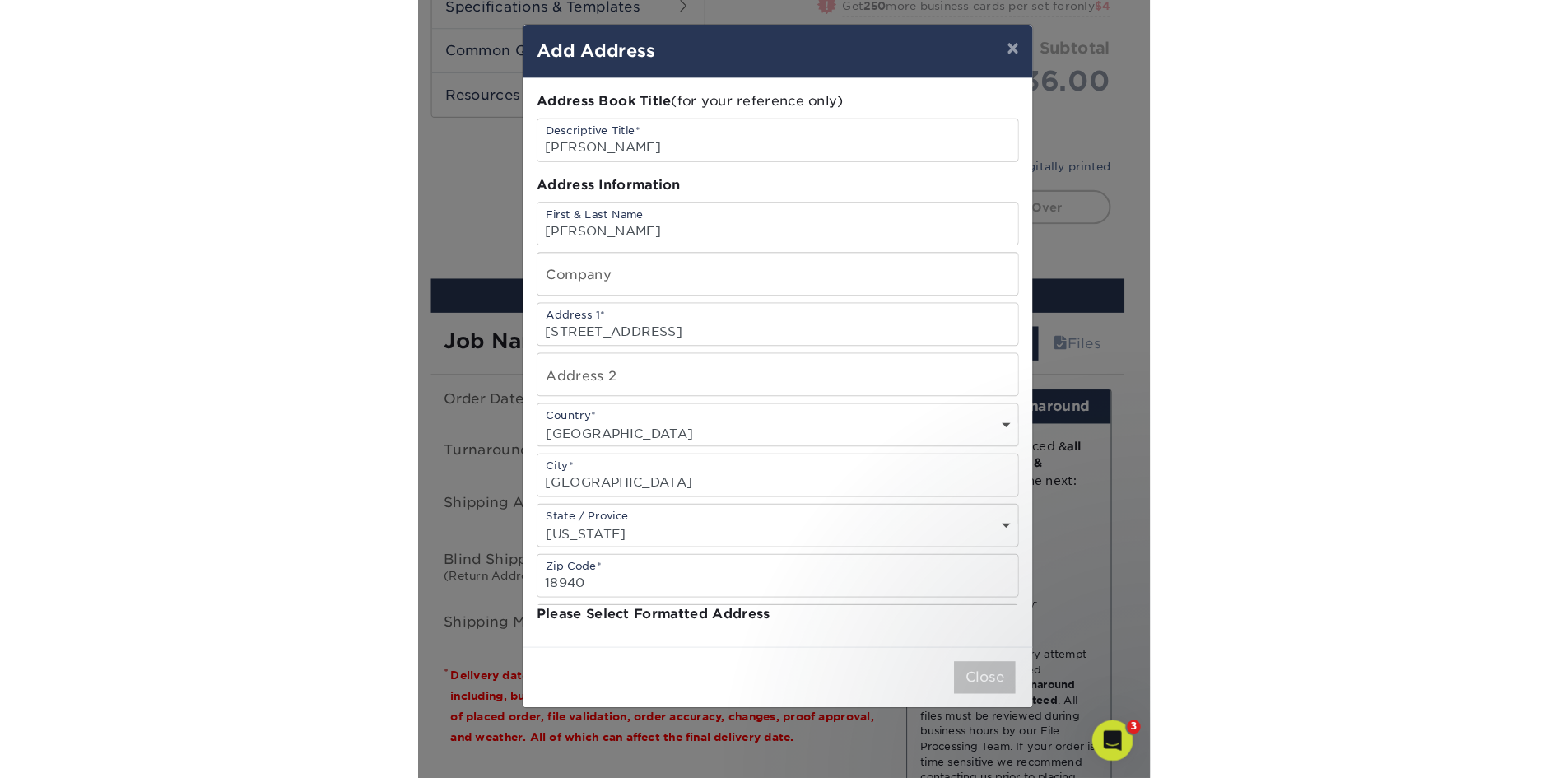
scroll to position [0, 0]
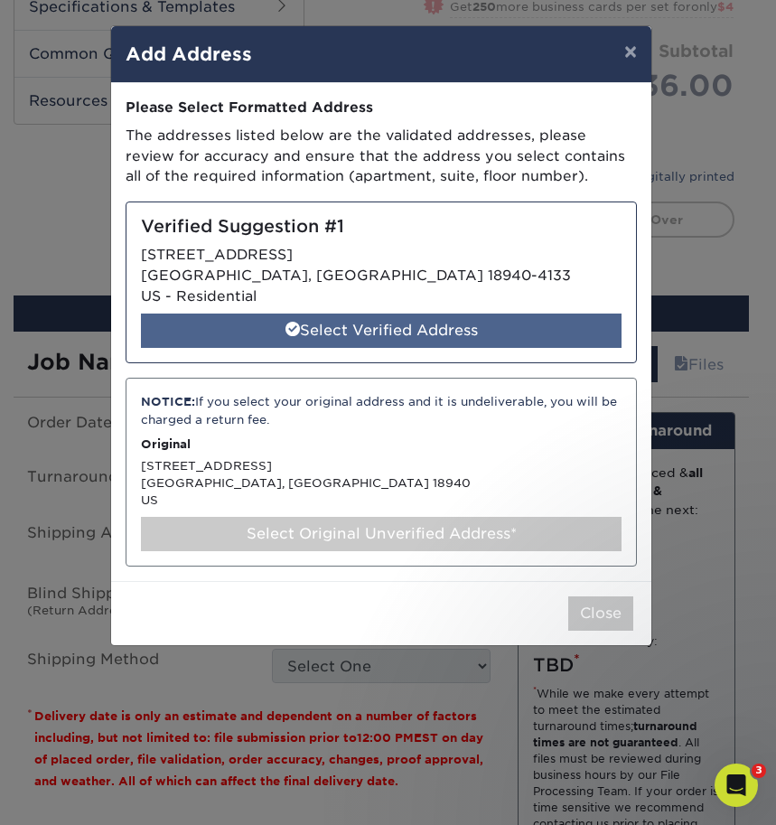
click at [372, 338] on div "Select Verified Address" at bounding box center [381, 331] width 481 height 34
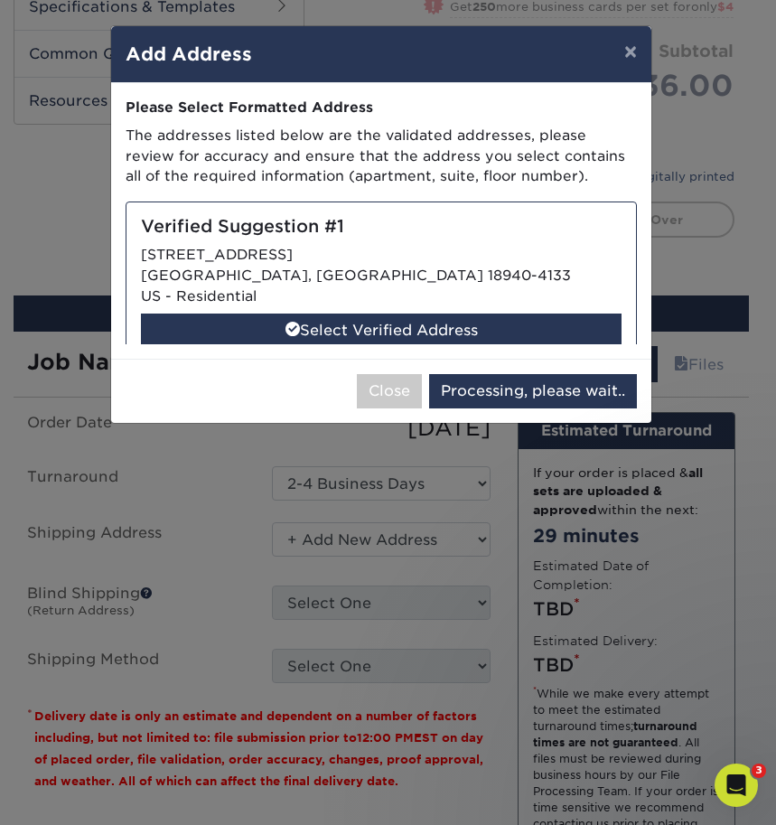
select select "285336"
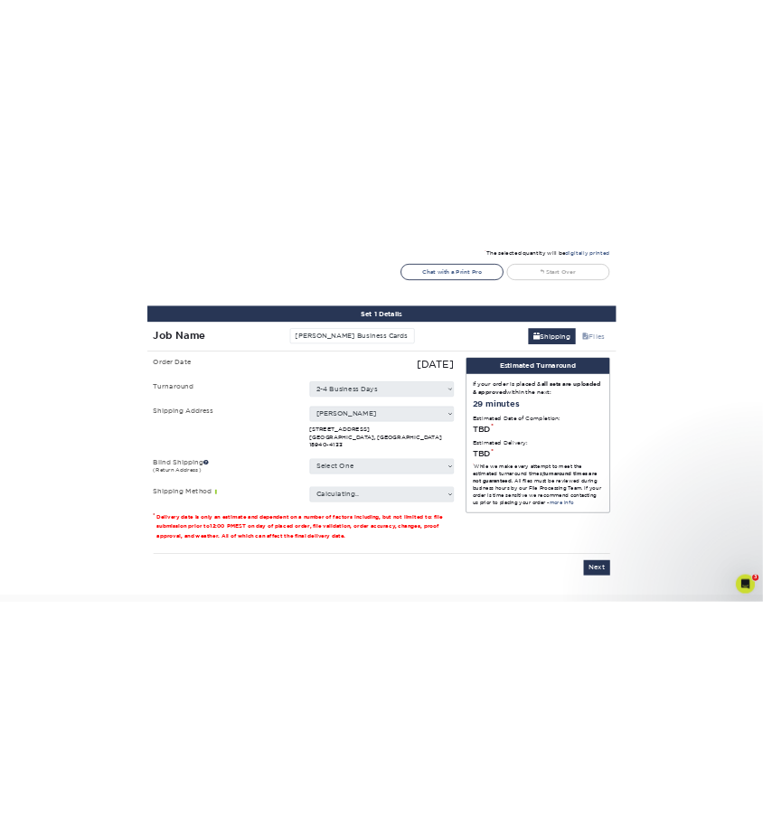
scroll to position [1175, 0]
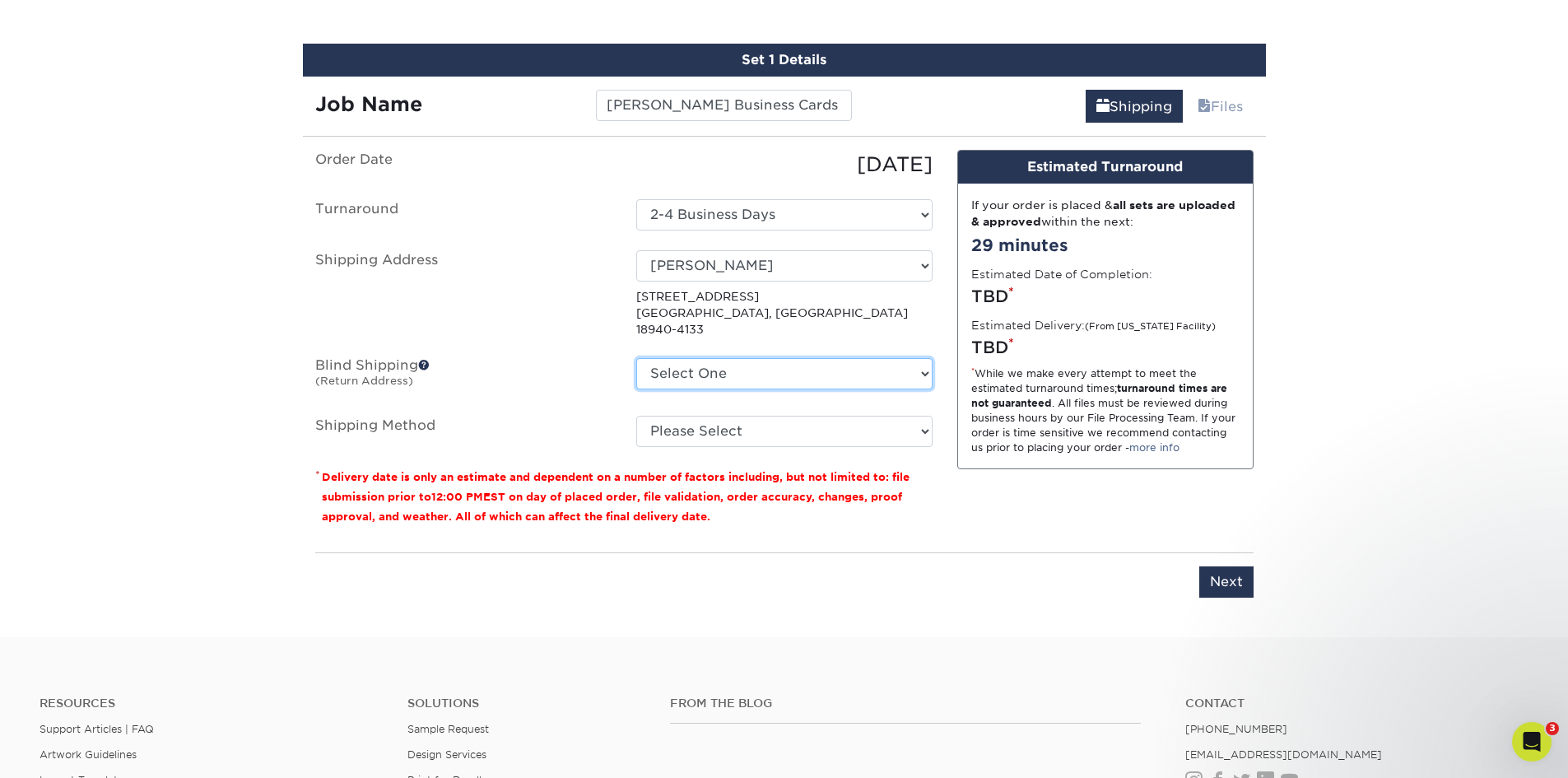
click at [694, 360] on select "Select One [STREET_ADDRESS][PERSON_NAME] [STREET_ADDRESS][PERSON_NAME] [STREET_…" at bounding box center [784, 374] width 296 height 31
select select "165635"
click at [636, 358] on select "Select One [STREET_ADDRESS][PERSON_NAME] [STREET_ADDRESS][PERSON_NAME] [STREET_…" at bounding box center [784, 374] width 296 height 31
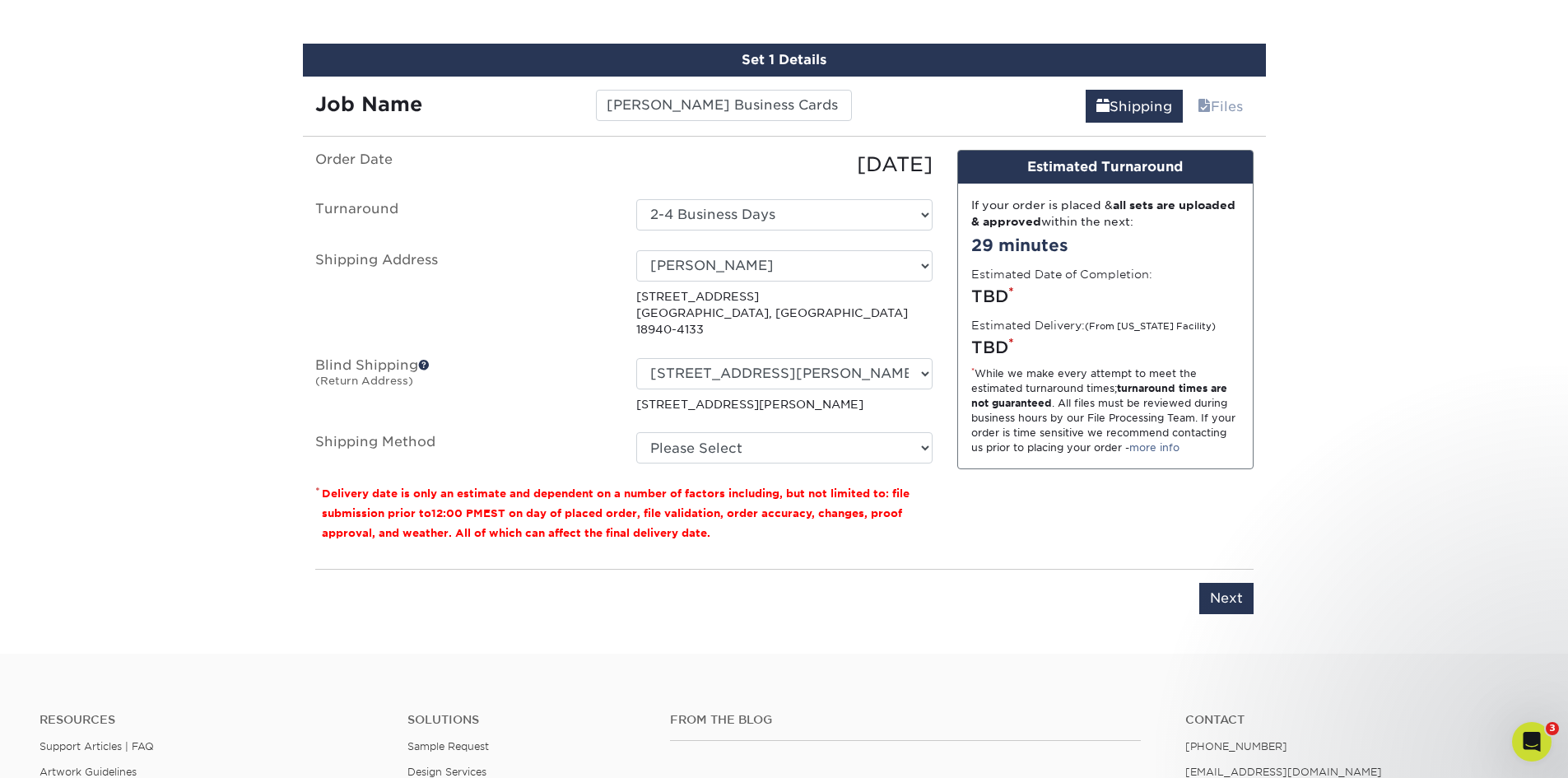
click at [694, 457] on fieldset "Order Date [DATE] [GEOGRAPHIC_DATA] Select One 2-4 Business Days 2 Day Next Bus…" at bounding box center [624, 316] width 617 height 334
click at [694, 439] on select "Please Select Ground Shipping (+$7.84) 3 Day Shipping Service (+$20.22) 2 Day A…" at bounding box center [784, 447] width 296 height 31
select select "03"
click at [636, 432] on select "Please Select Ground Shipping (+$7.84) 3 Day Shipping Service (+$20.22) 2 Day A…" at bounding box center [784, 447] width 296 height 31
click at [694, 589] on input "Next" at bounding box center [1227, 599] width 55 height 31
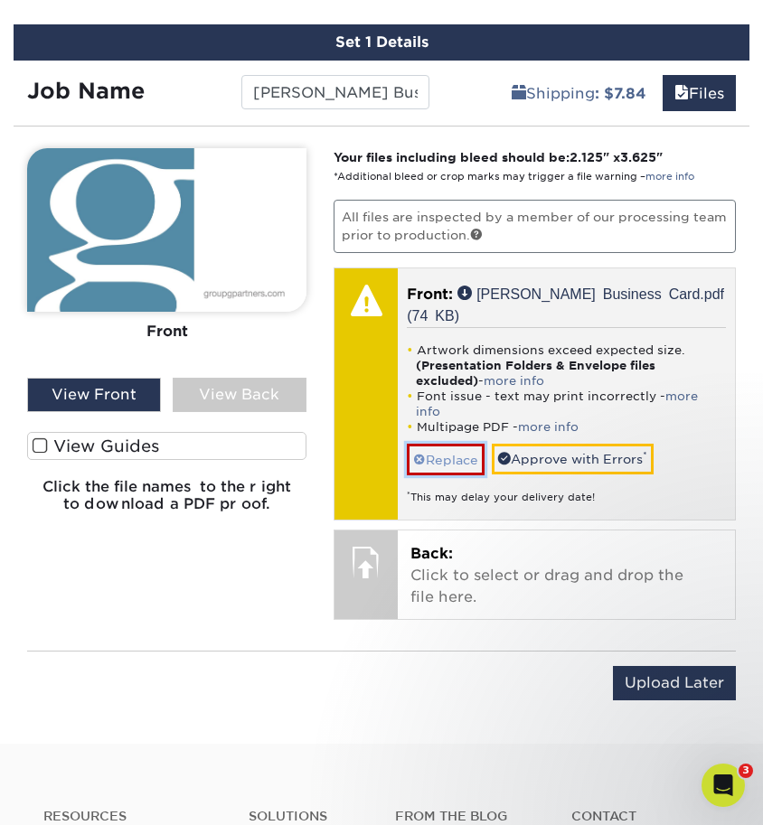
click at [459, 444] on link "Replace" at bounding box center [446, 460] width 78 height 32
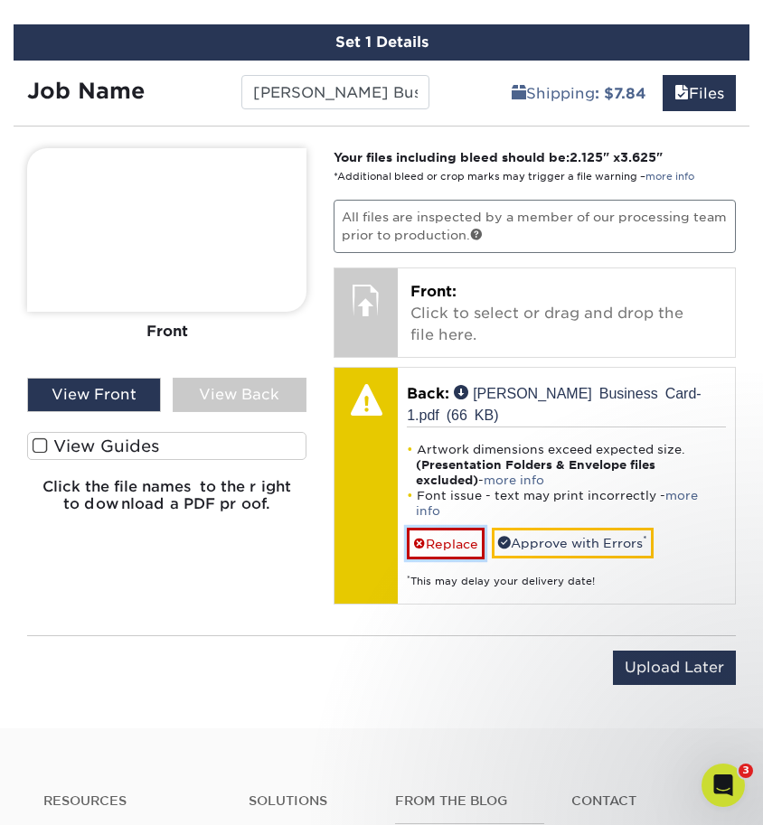
drag, startPoint x: 429, startPoint y: 504, endPoint x: 334, endPoint y: 504, distance: 94.9
click at [429, 528] on link "Replace" at bounding box center [446, 544] width 78 height 32
